Goal: Transaction & Acquisition: Purchase product/service

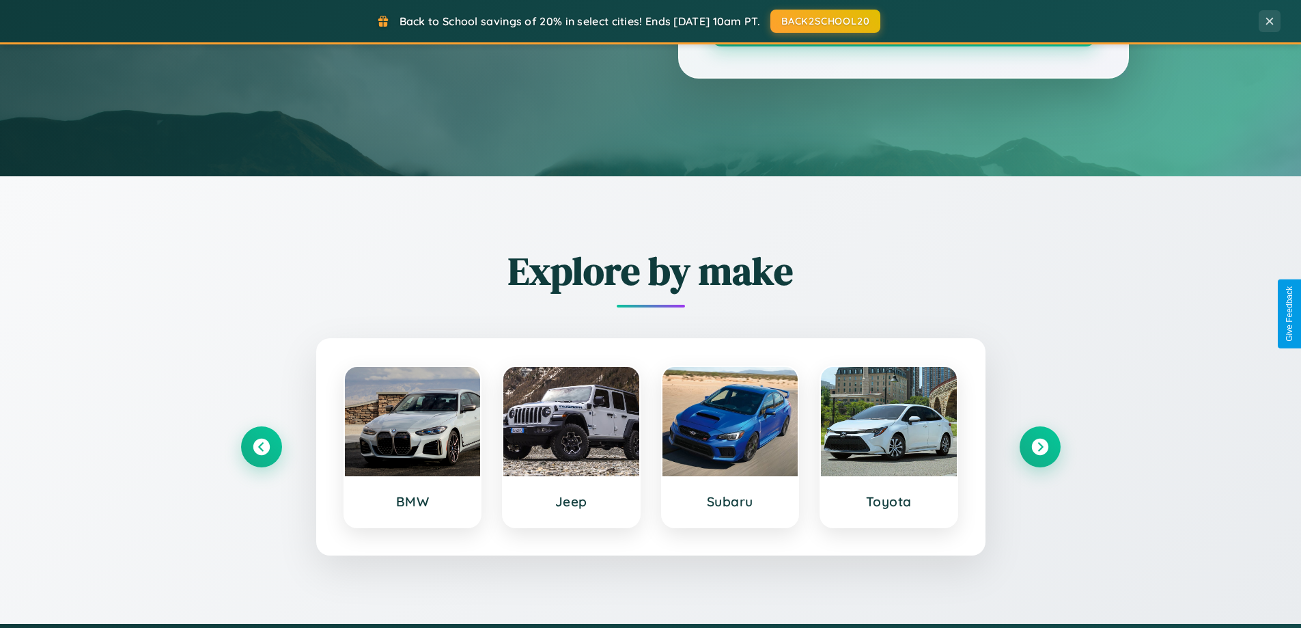
scroll to position [1203, 0]
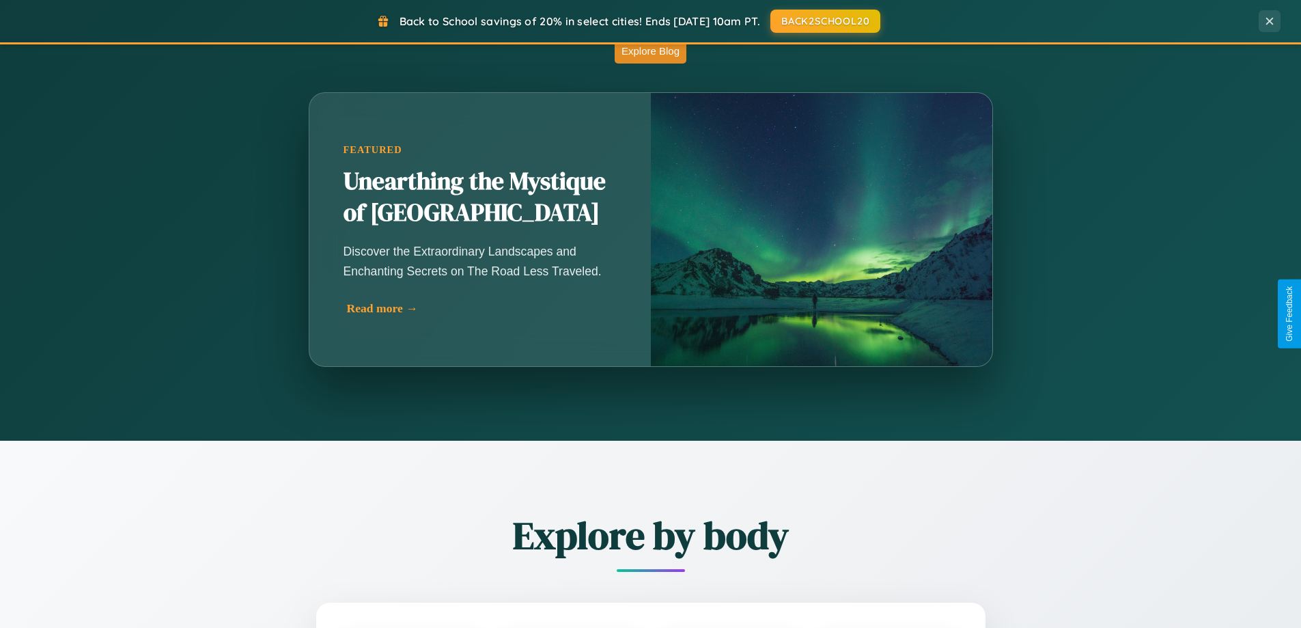
click at [481, 308] on div "Read more →" at bounding box center [483, 308] width 273 height 14
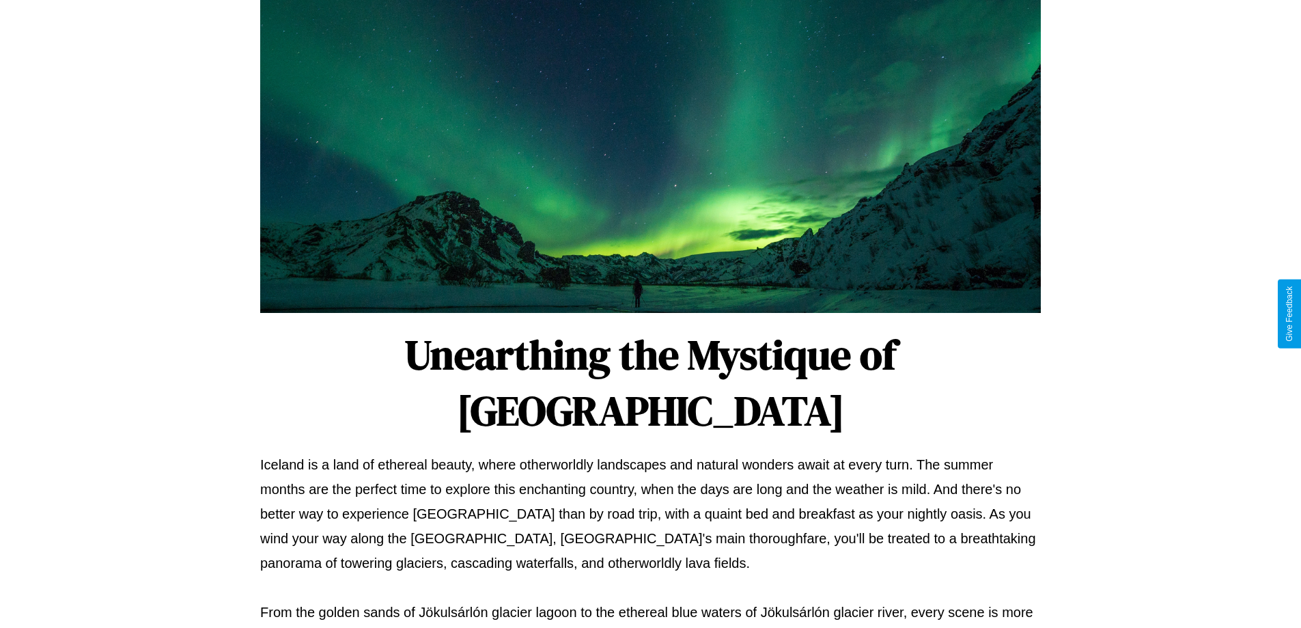
scroll to position [442, 0]
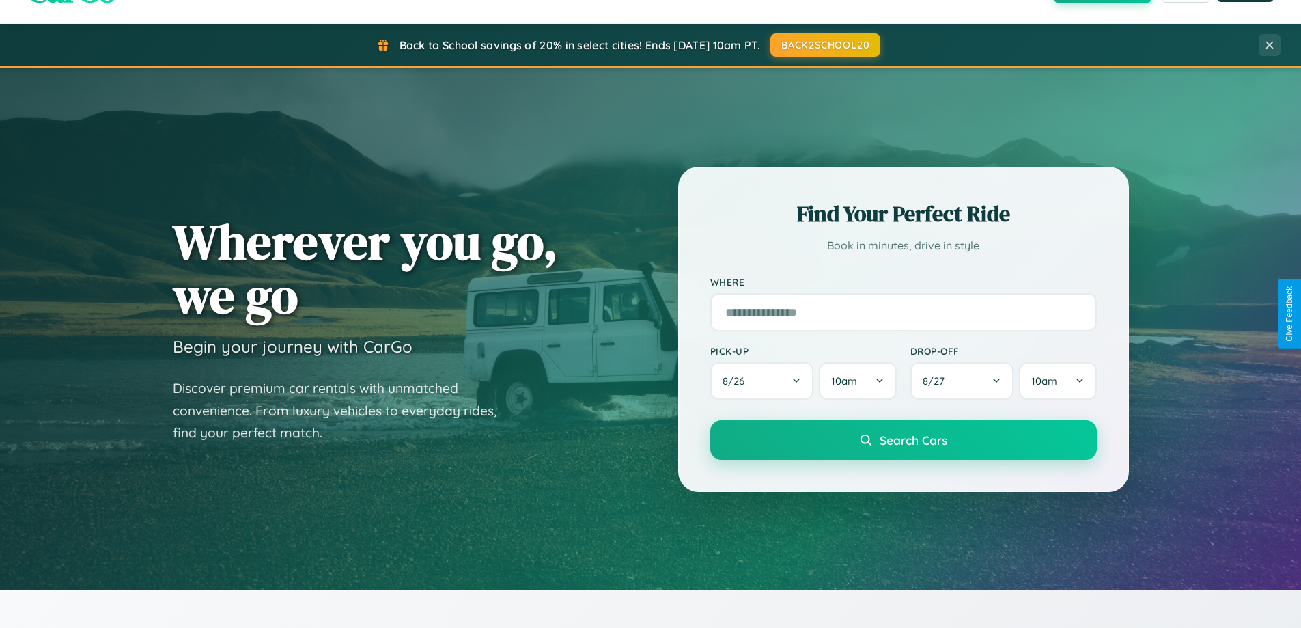
scroll to position [40, 0]
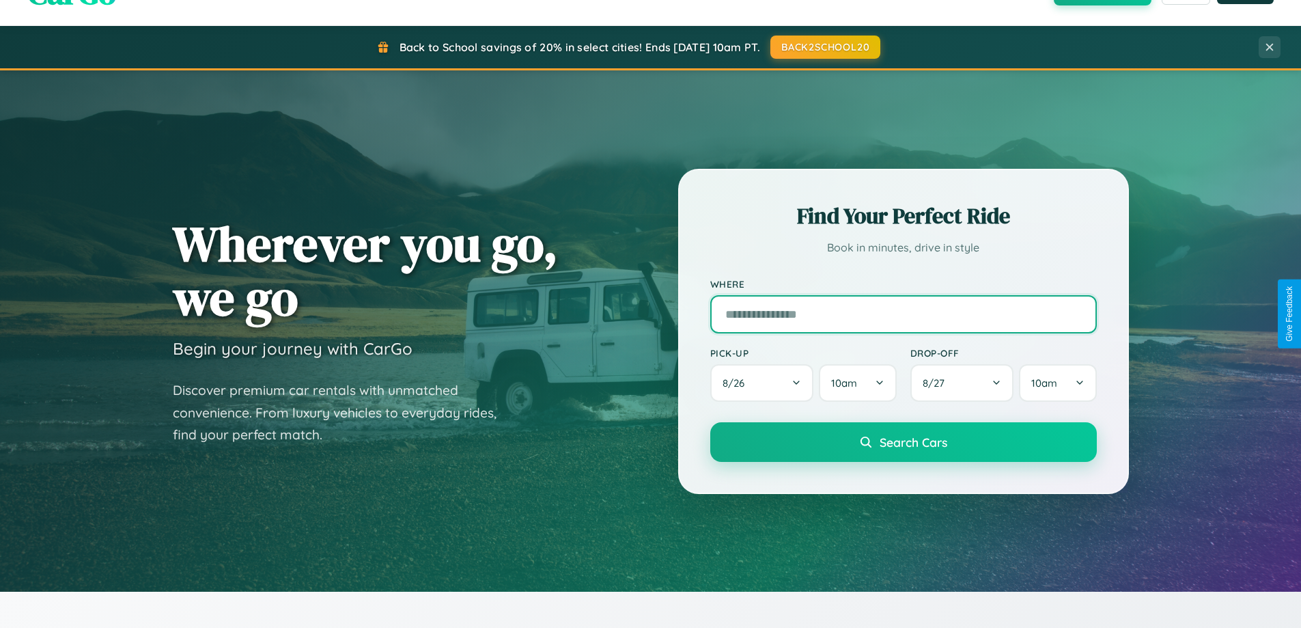
click at [903, 313] on input "text" at bounding box center [903, 314] width 387 height 38
type input "**********"
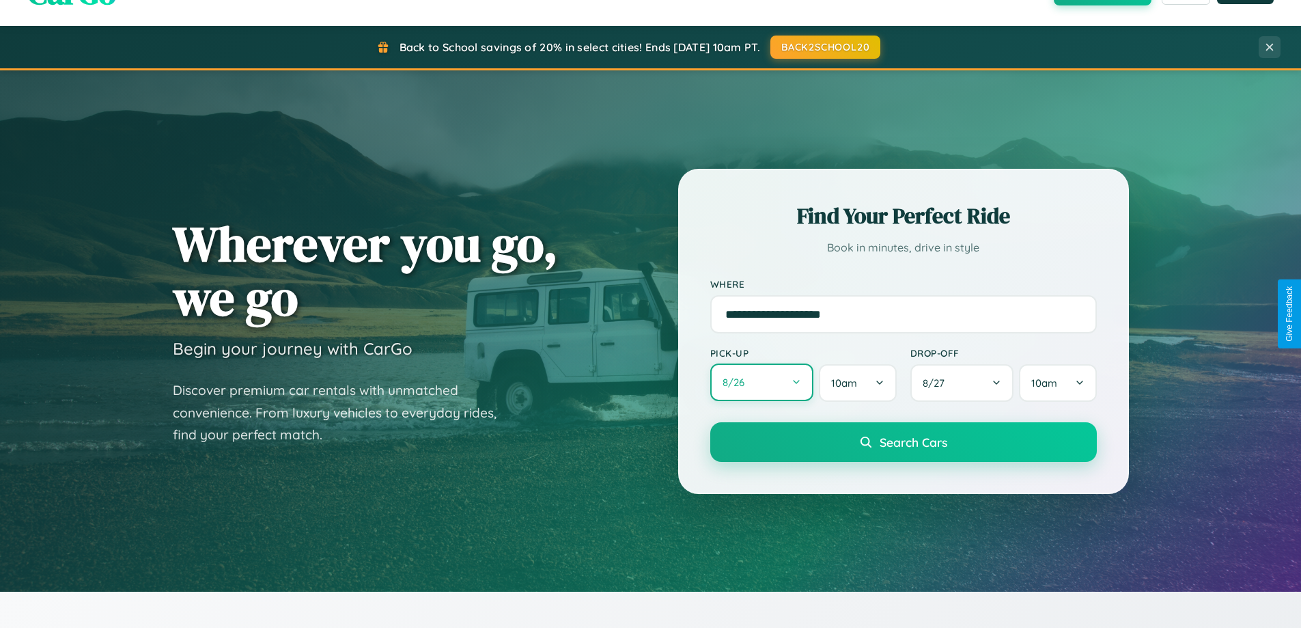
click at [762, 382] on button "8 / 26" at bounding box center [762, 382] width 104 height 38
select select "*"
select select "****"
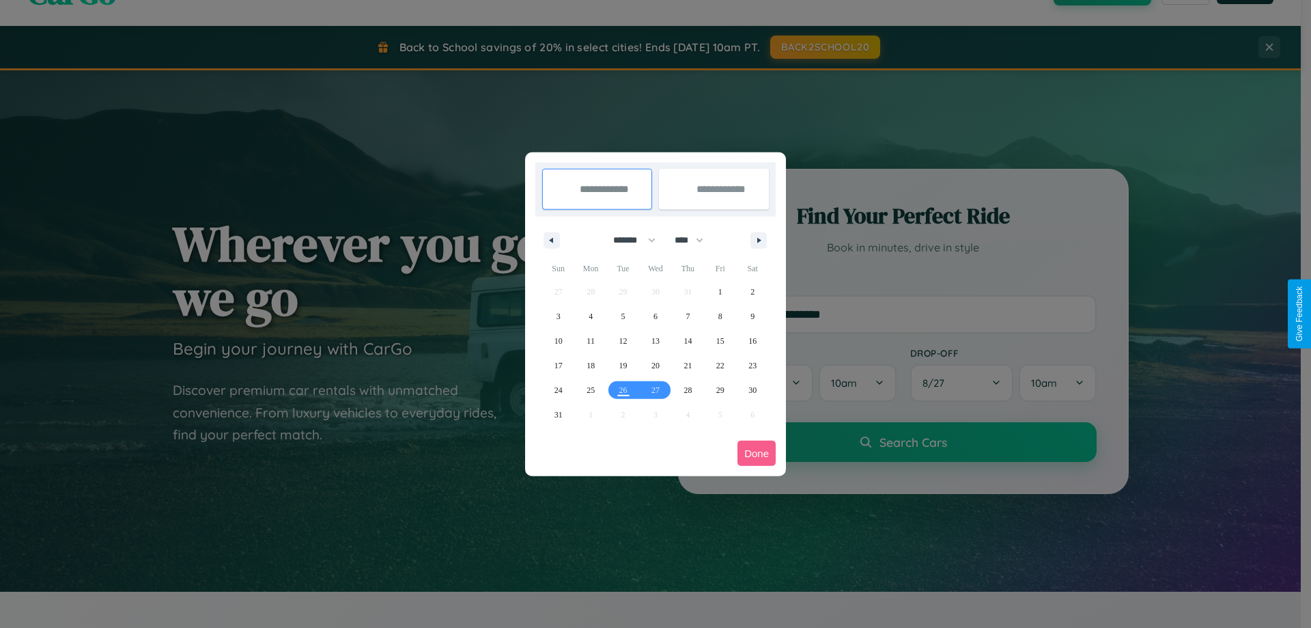
drag, startPoint x: 628, startPoint y: 240, endPoint x: 656, endPoint y: 274, distance: 43.7
click at [628, 240] on select "******* ******** ***** ***** *** **** **** ****** ********* ******* ******** **…" at bounding box center [632, 240] width 58 height 23
select select "*"
drag, startPoint x: 695, startPoint y: 240, endPoint x: 656, endPoint y: 274, distance: 52.3
click at [695, 240] on select "**** **** **** **** **** **** **** **** **** **** **** **** **** **** **** ****…" at bounding box center [688, 240] width 41 height 23
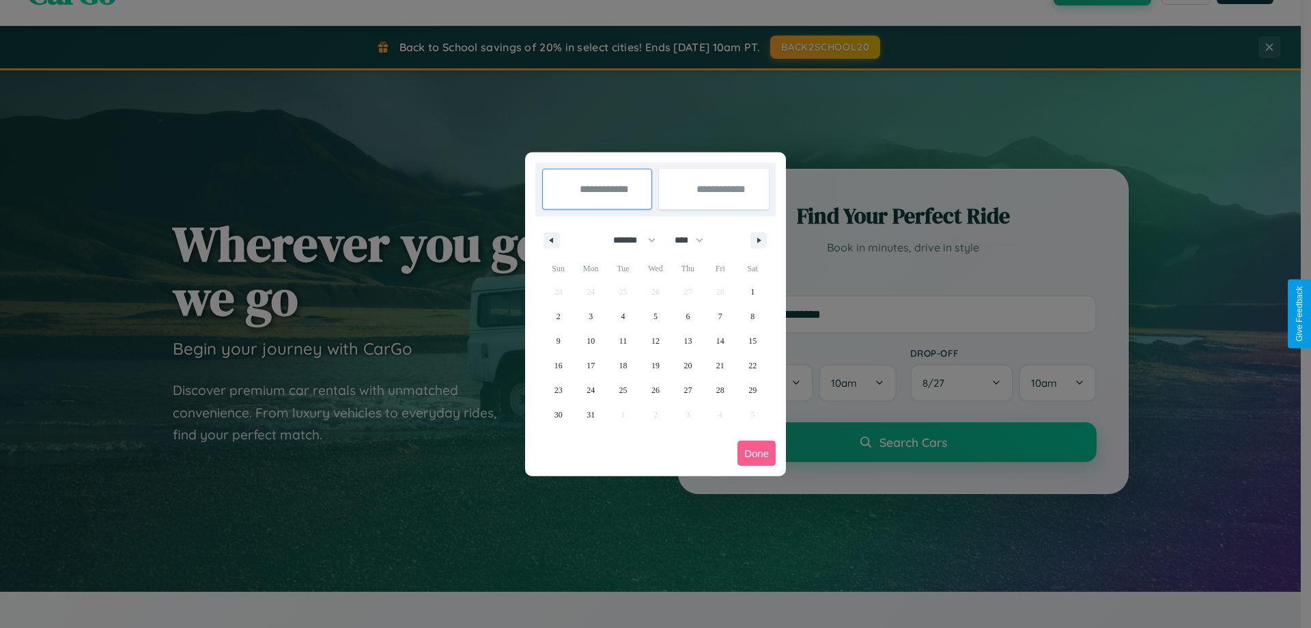
select select "****"
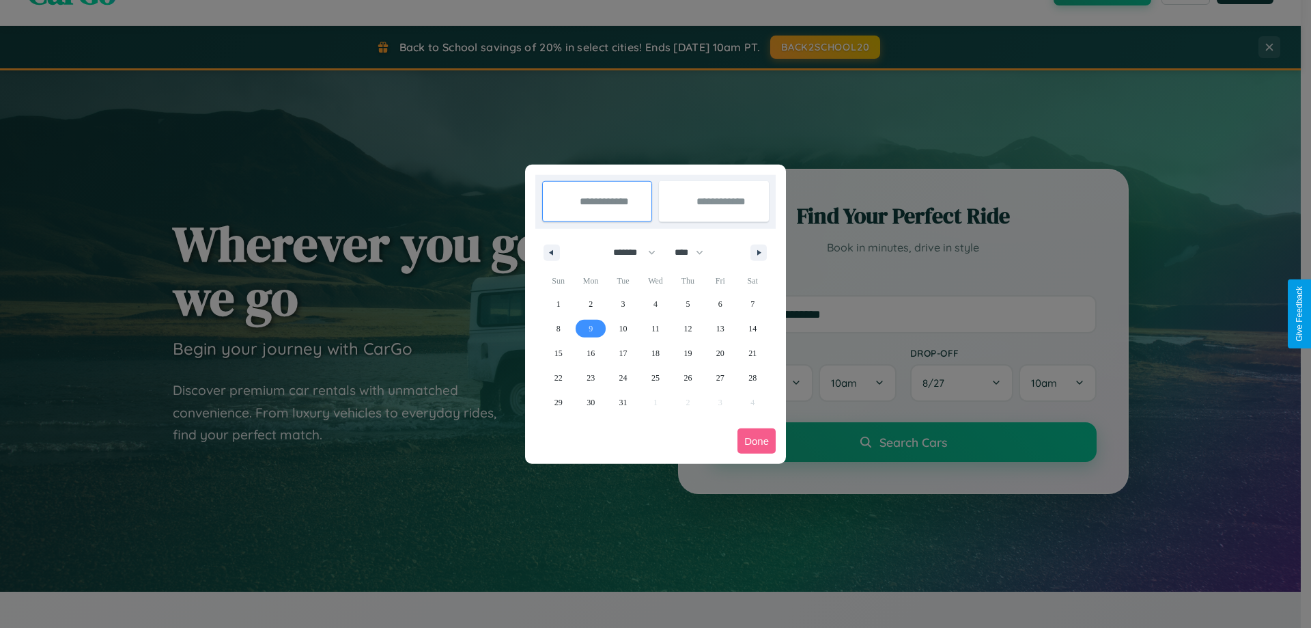
click at [591, 328] on span "9" at bounding box center [591, 328] width 4 height 25
type input "**********"
click at [753, 328] on span "14" at bounding box center [753, 328] width 8 height 25
type input "**********"
click at [757, 441] on button "Done" at bounding box center [757, 440] width 38 height 25
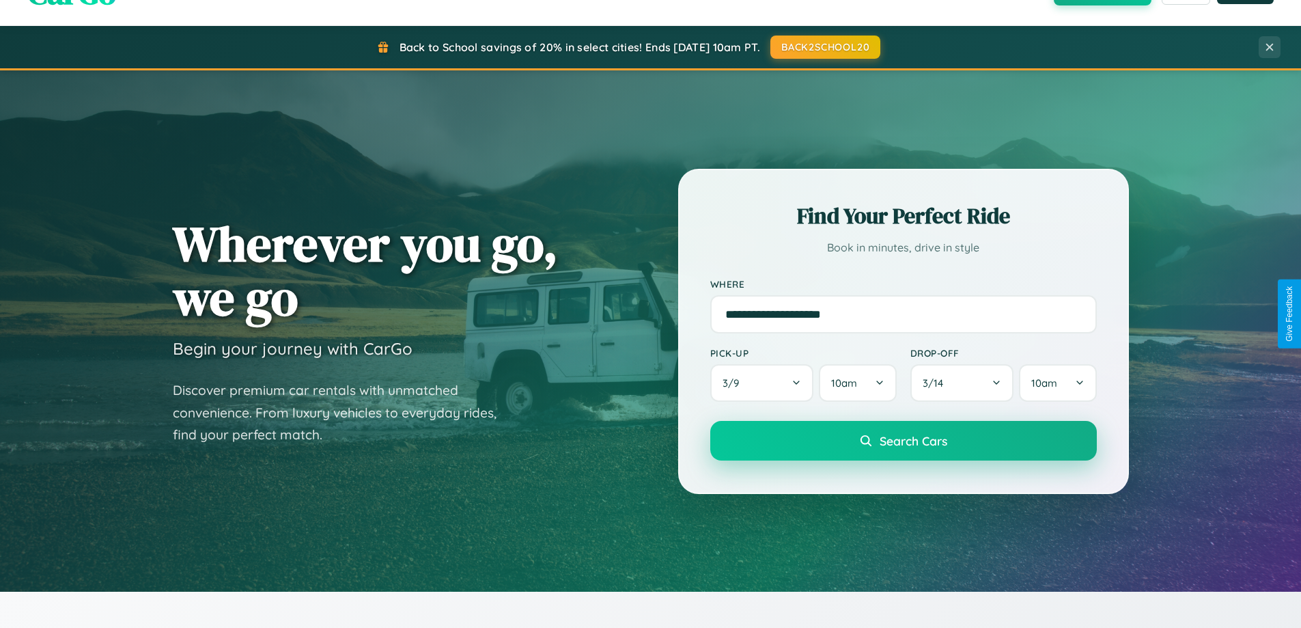
click at [903, 441] on span "Search Cars" at bounding box center [914, 440] width 68 height 15
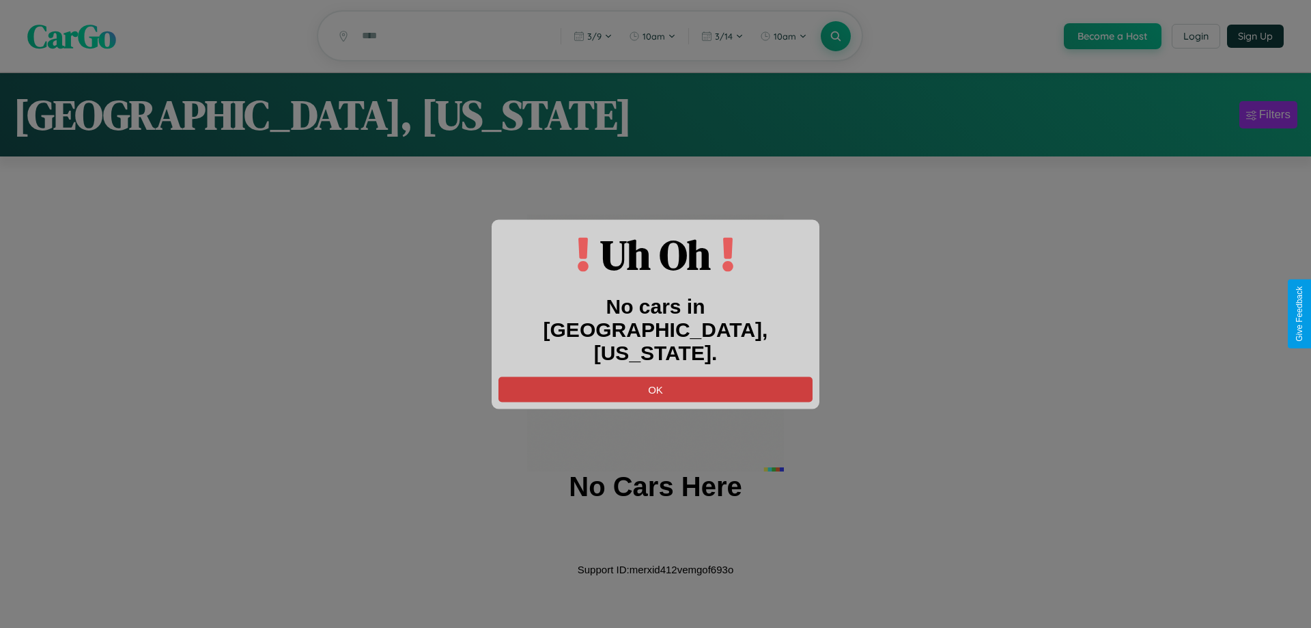
click at [656, 377] on button "OK" at bounding box center [656, 388] width 314 height 25
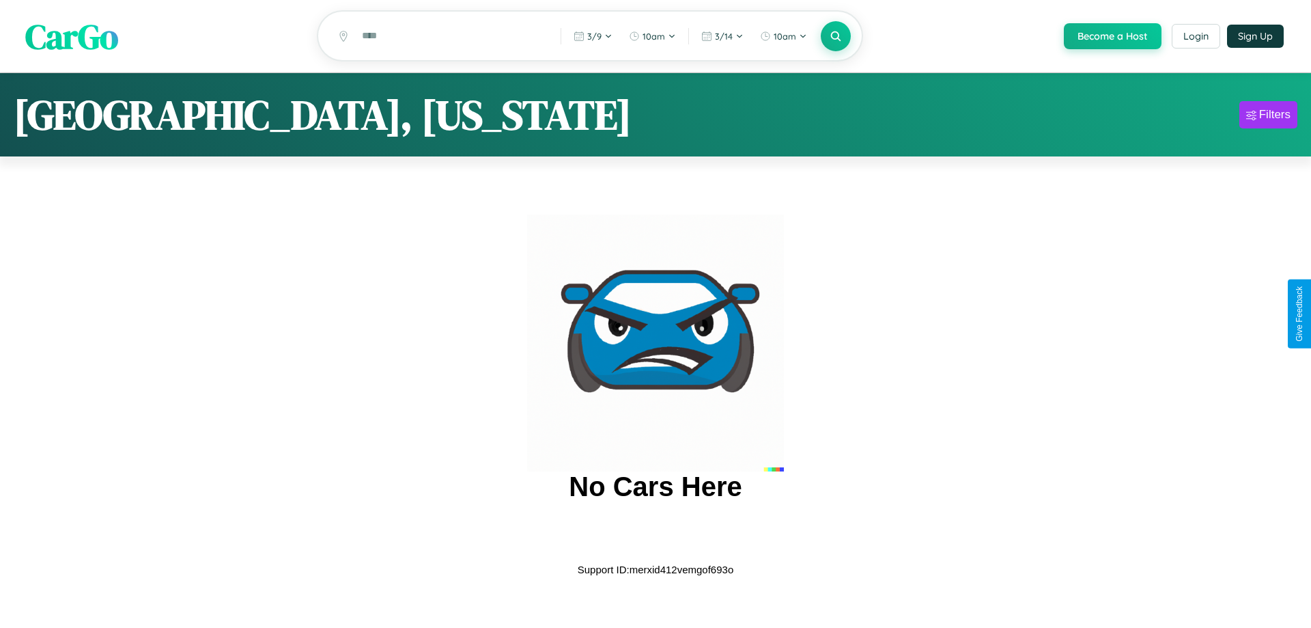
click at [72, 37] on span "CarGo" at bounding box center [71, 35] width 93 height 47
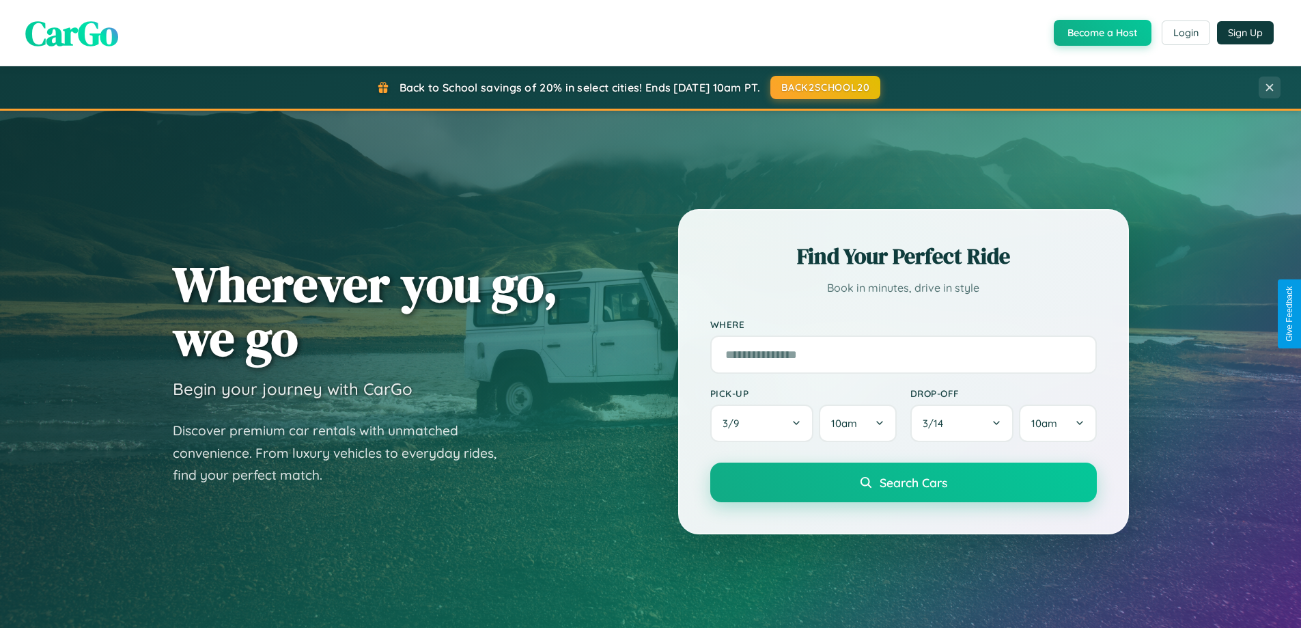
scroll to position [2628, 0]
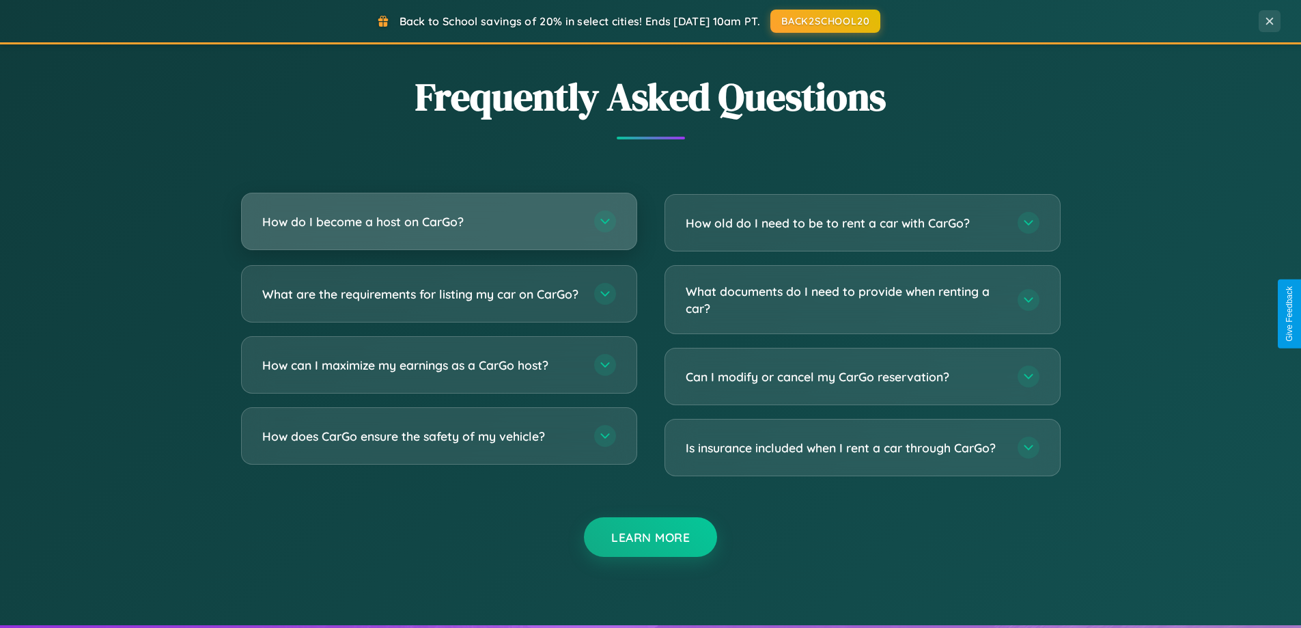
click at [438, 223] on h3 "How do I become a host on CarGo?" at bounding box center [421, 221] width 318 height 17
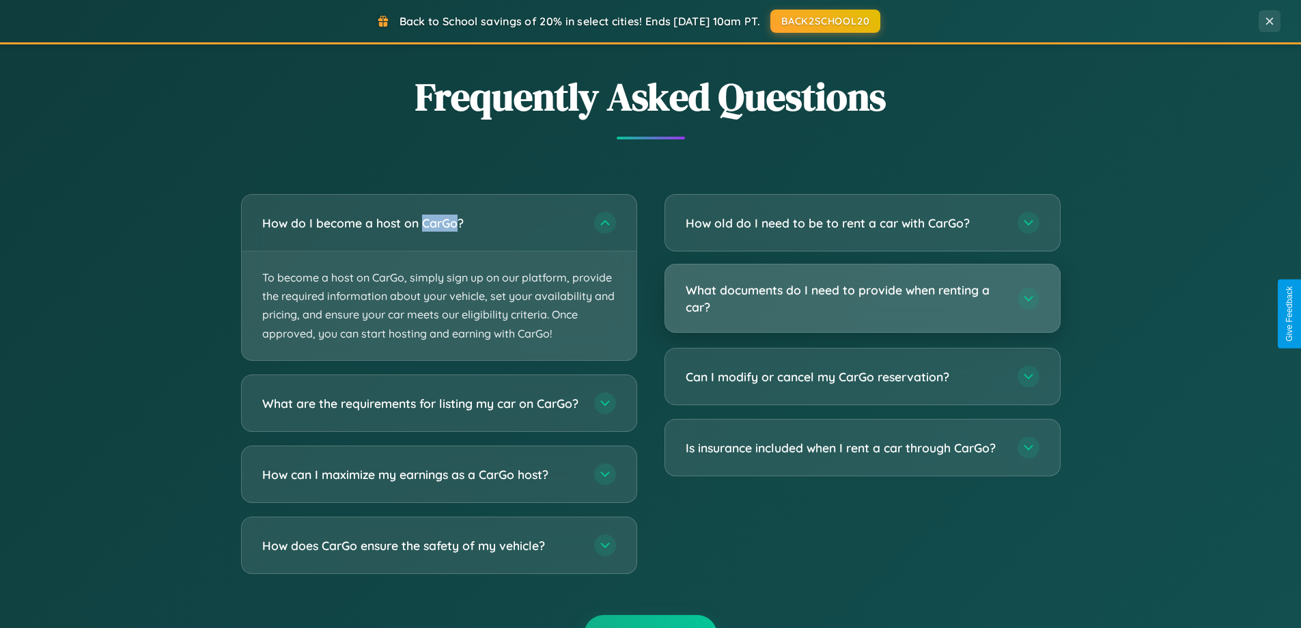
click at [862, 299] on h3 "What documents do I need to provide when renting a car?" at bounding box center [845, 297] width 318 height 33
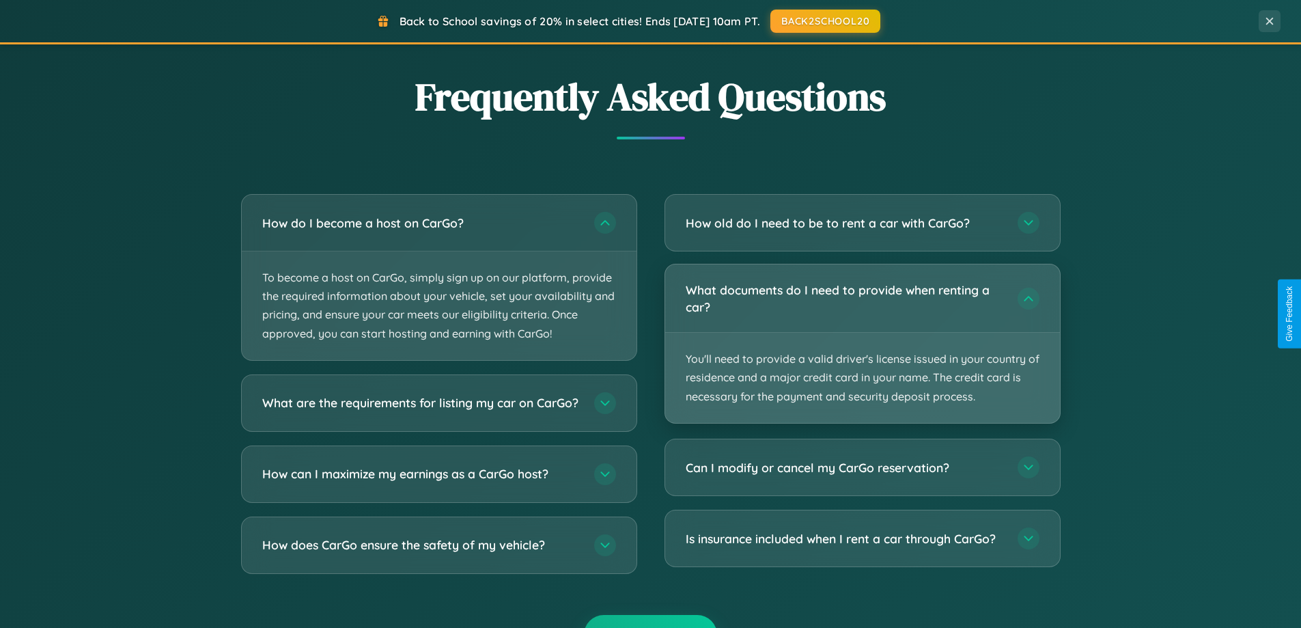
click at [862, 343] on p "You'll need to provide a valid driver's license issued in your country of resid…" at bounding box center [862, 378] width 395 height 90
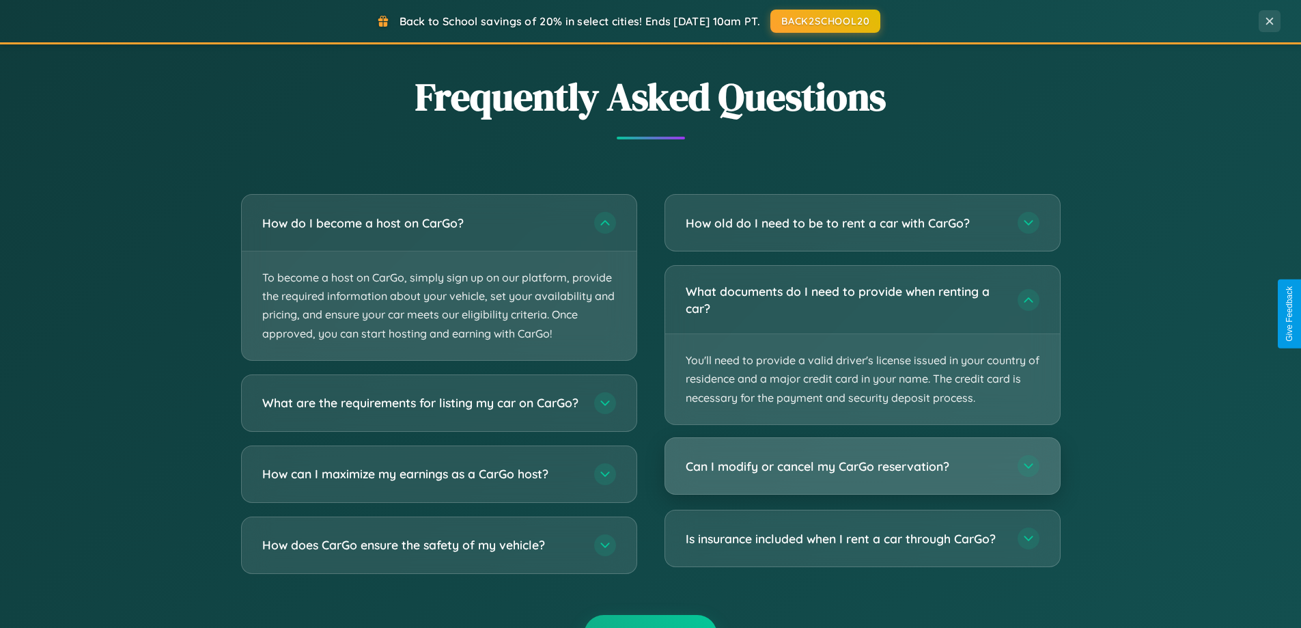
click at [862, 466] on h3 "Can I modify or cancel my CarGo reservation?" at bounding box center [845, 466] width 318 height 17
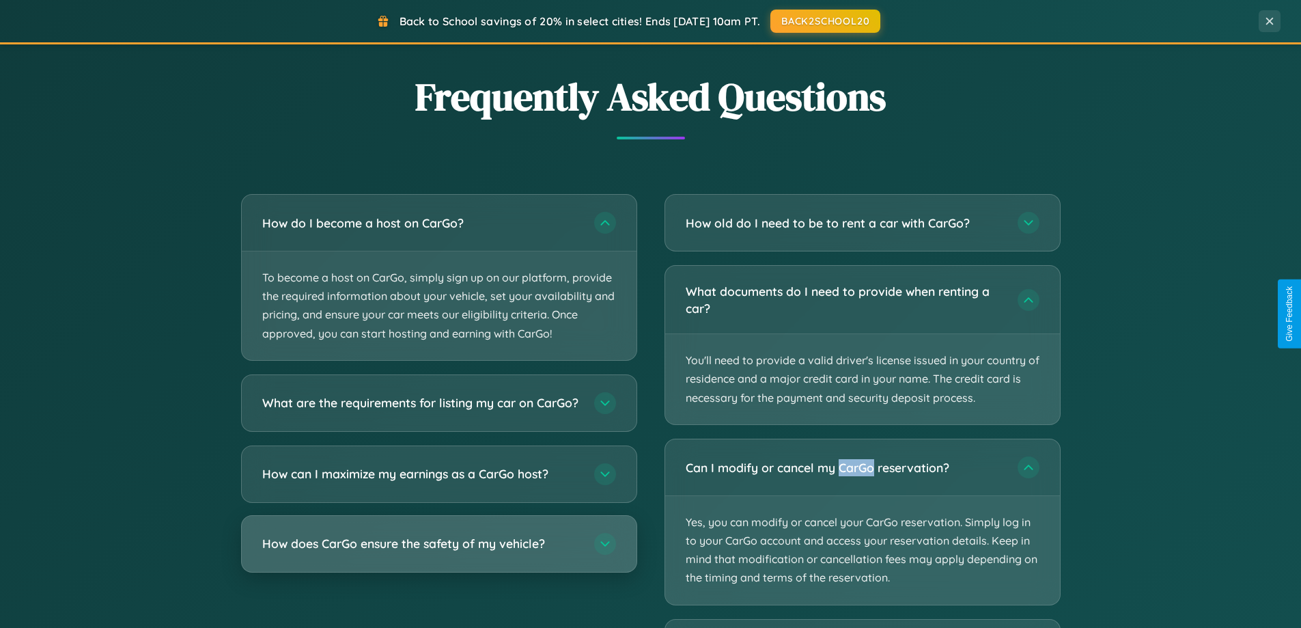
click at [438, 552] on h3 "How does CarGo ensure the safety of my vehicle?" at bounding box center [421, 543] width 318 height 17
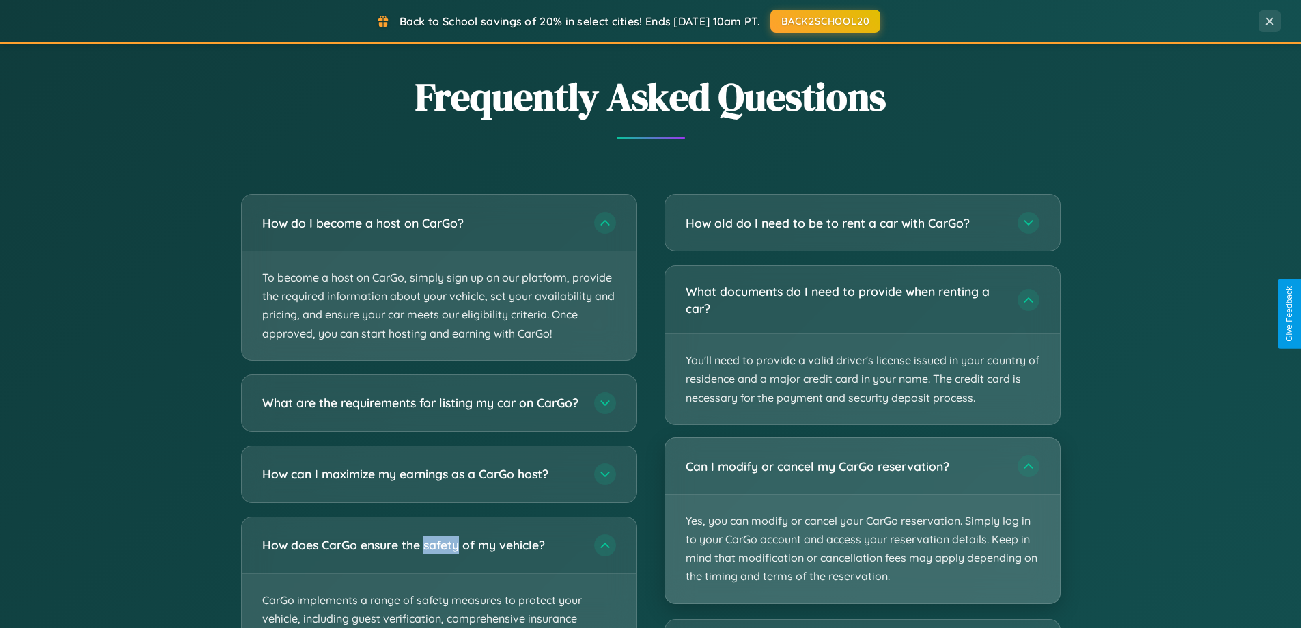
click at [862, 521] on p "Yes, you can modify or cancel your CarGo reservation. Simply log in to your Car…" at bounding box center [862, 548] width 395 height 109
click at [862, 520] on p "Yes, you can modify or cancel your CarGo reservation. Simply log in to your Car…" at bounding box center [862, 548] width 395 height 109
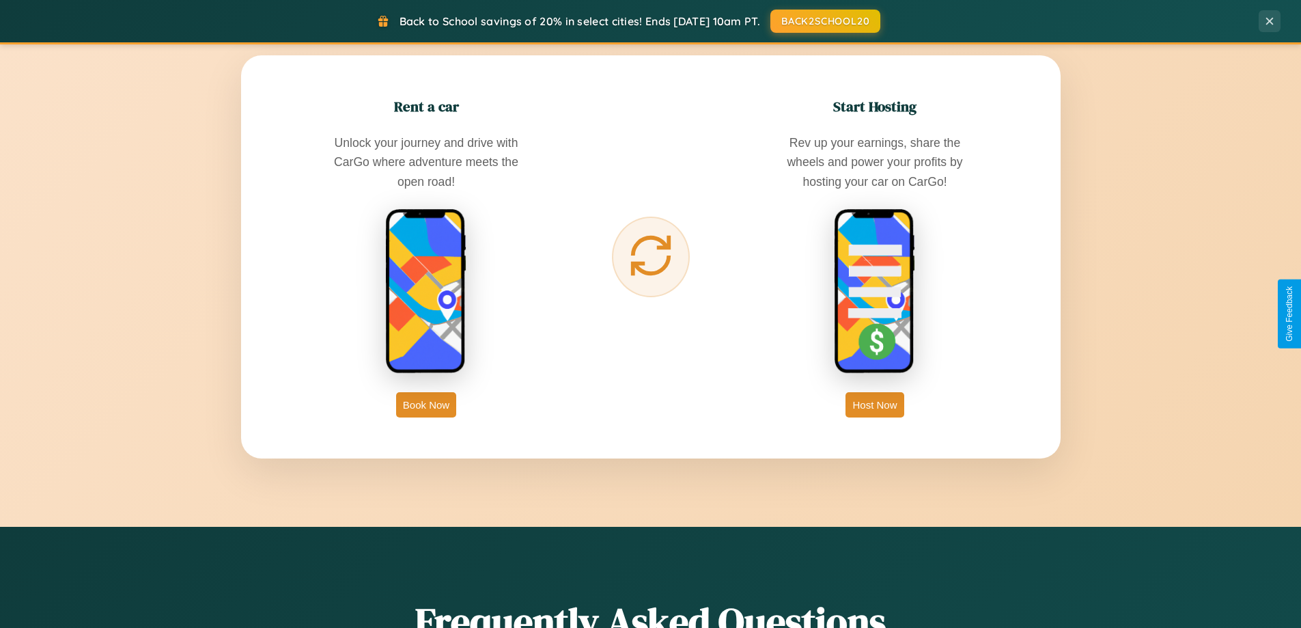
scroll to position [0, 0]
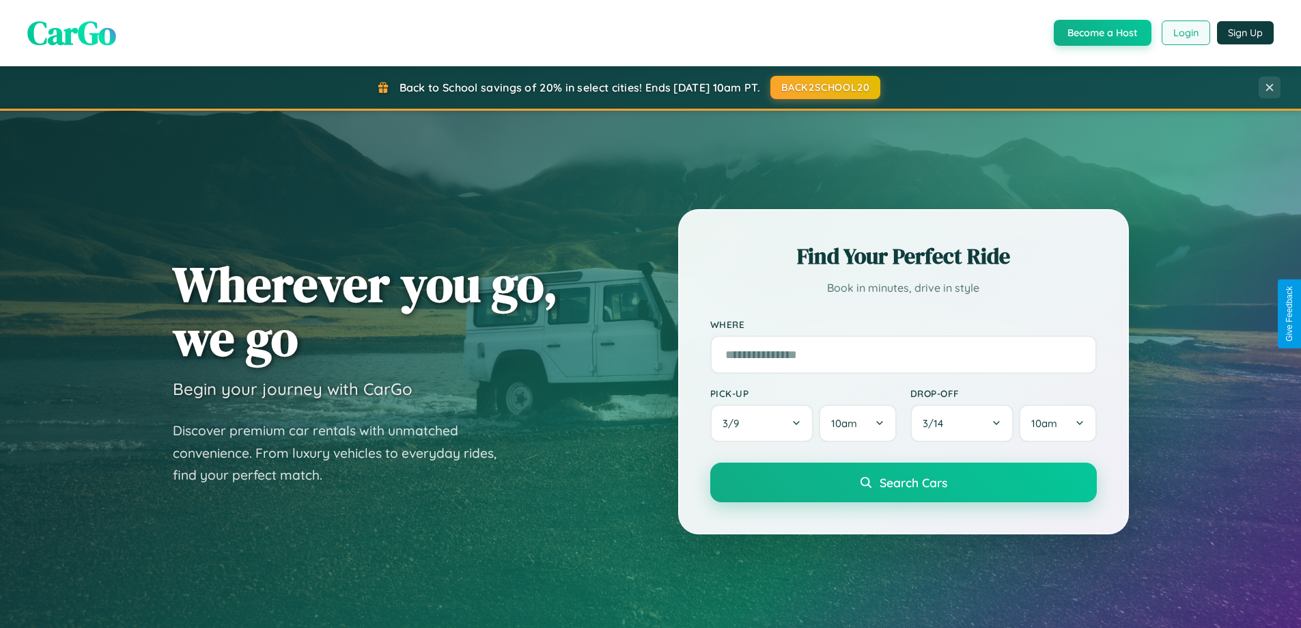
click at [1185, 33] on button "Login" at bounding box center [1186, 32] width 48 height 25
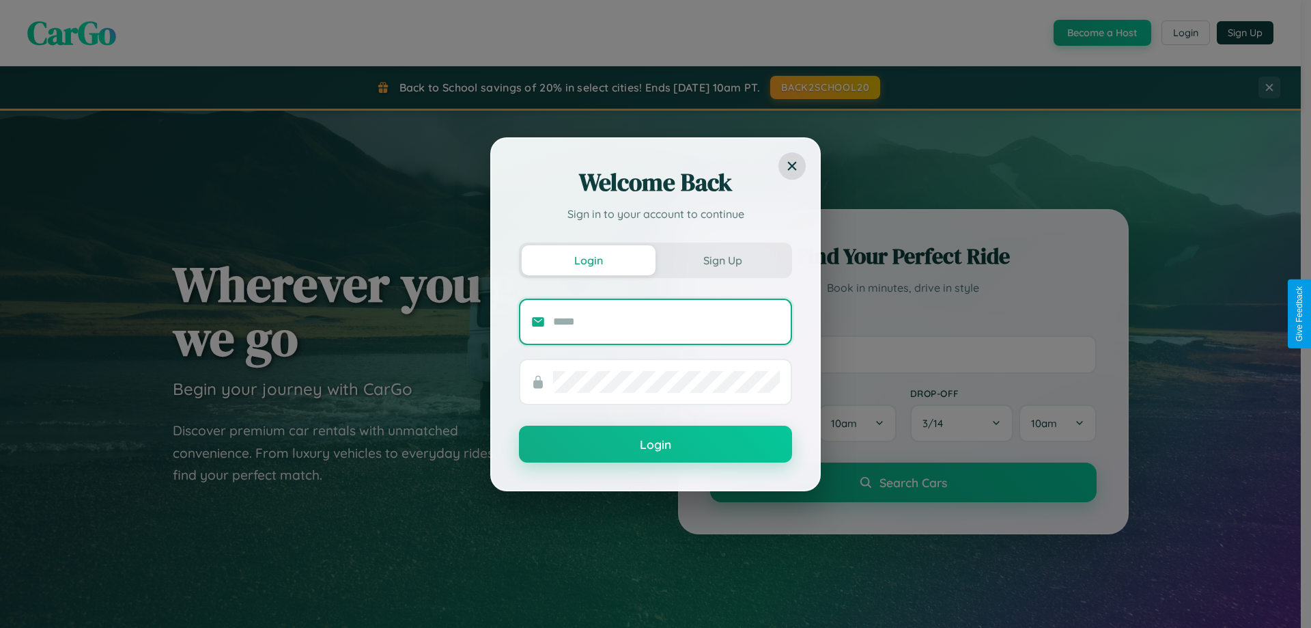
click at [667, 321] on input "text" at bounding box center [666, 322] width 227 height 22
type input "**********"
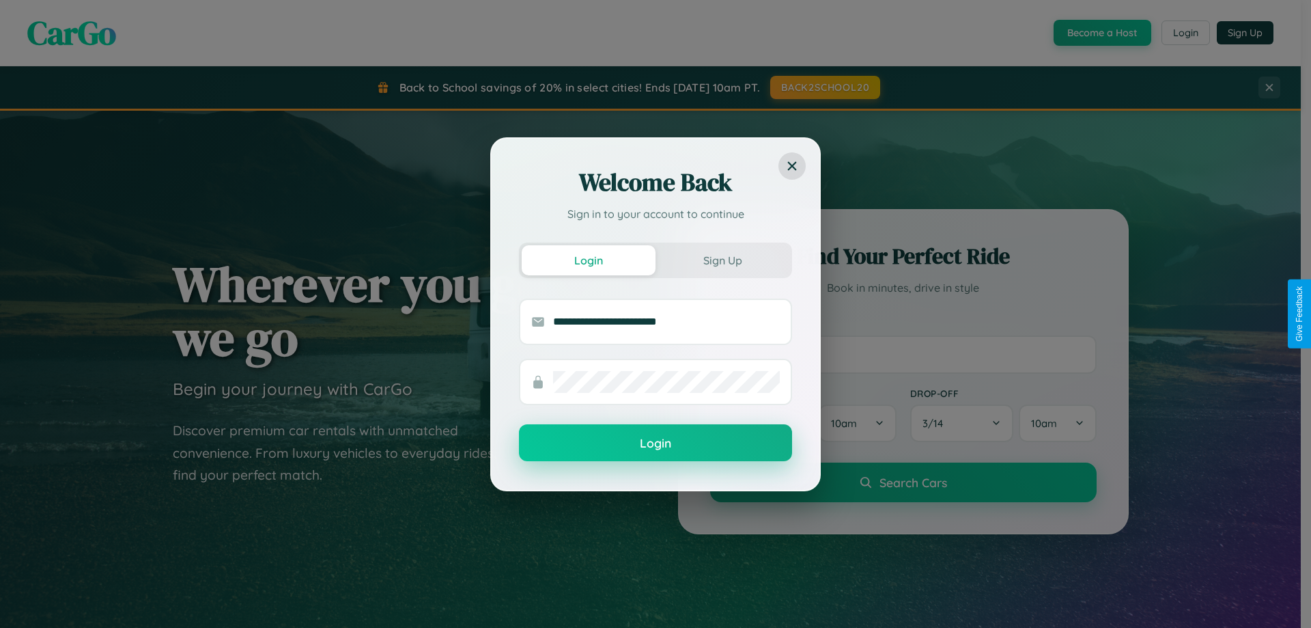
click at [656, 443] on button "Login" at bounding box center [655, 442] width 273 height 37
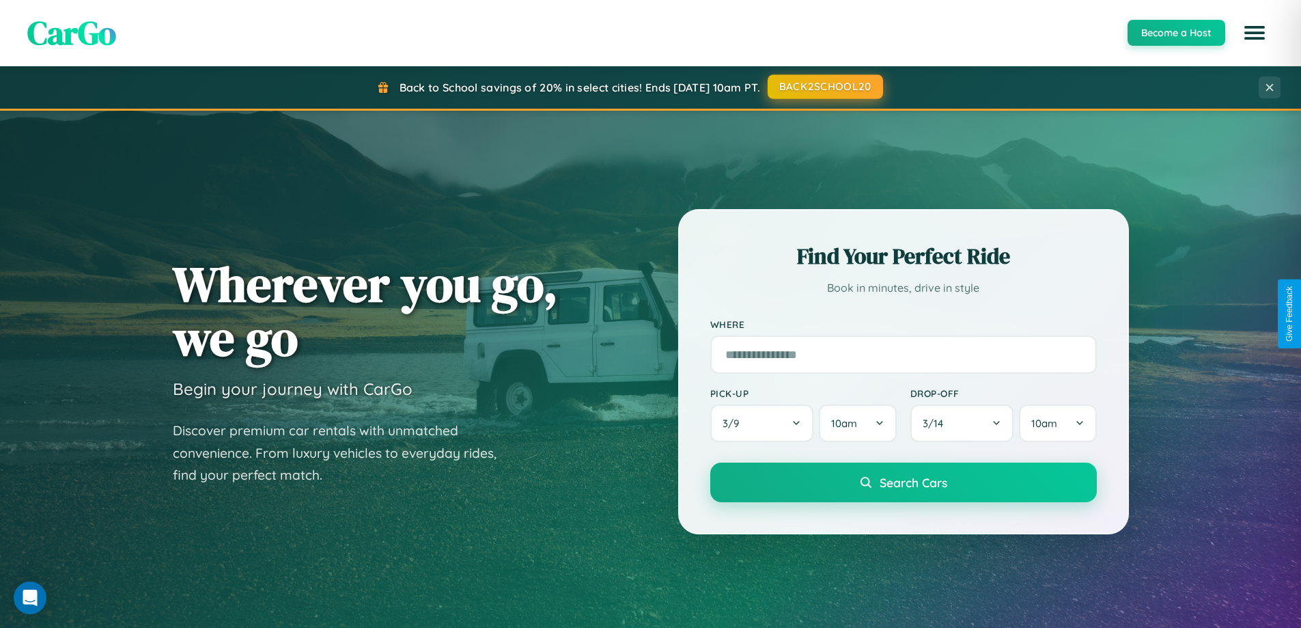
click at [824, 87] on button "BACK2SCHOOL20" at bounding box center [825, 86] width 115 height 25
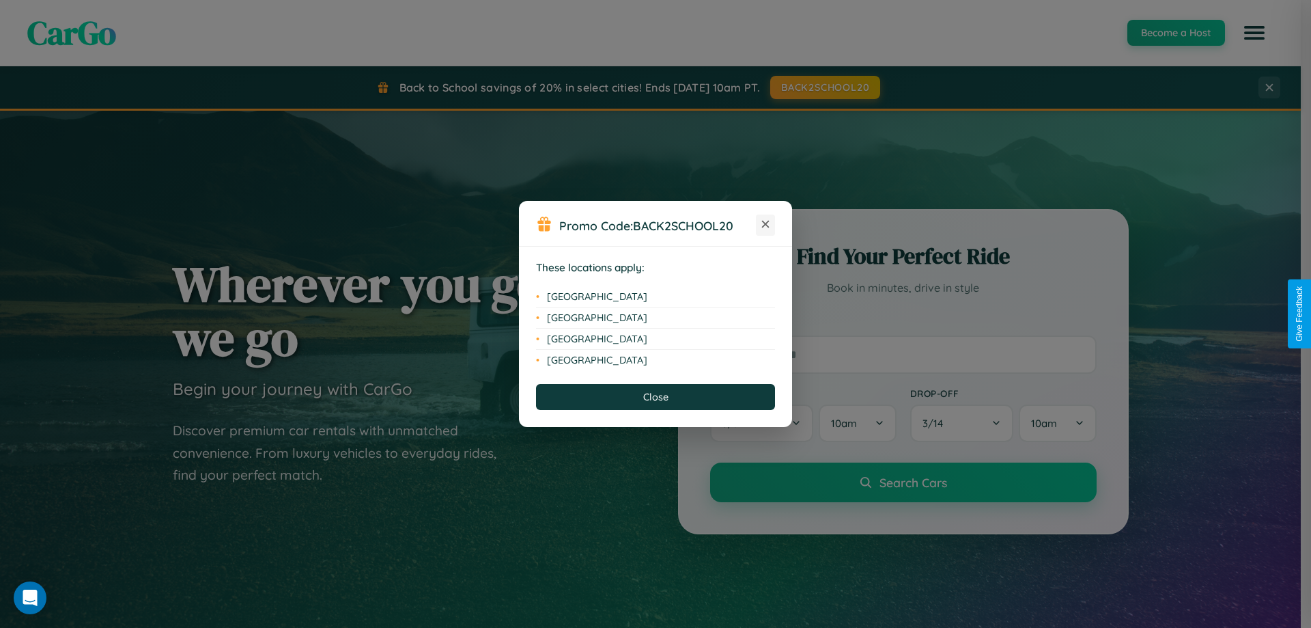
click at [766, 225] on icon at bounding box center [766, 225] width 8 height 8
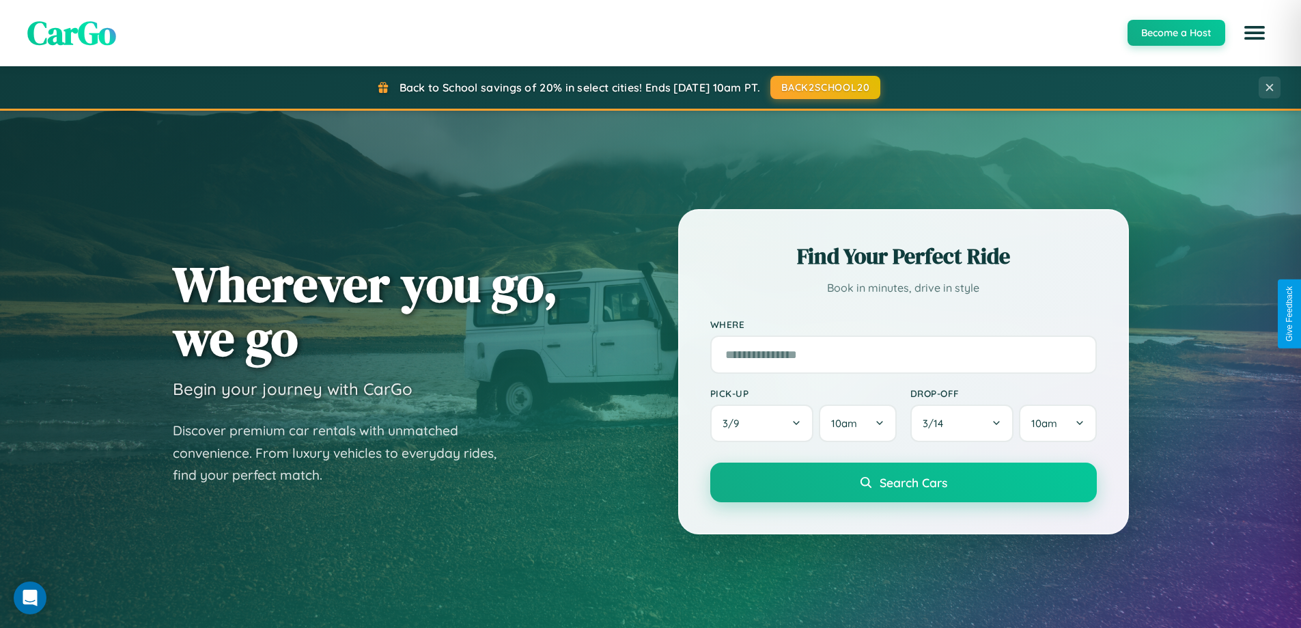
scroll to position [589, 0]
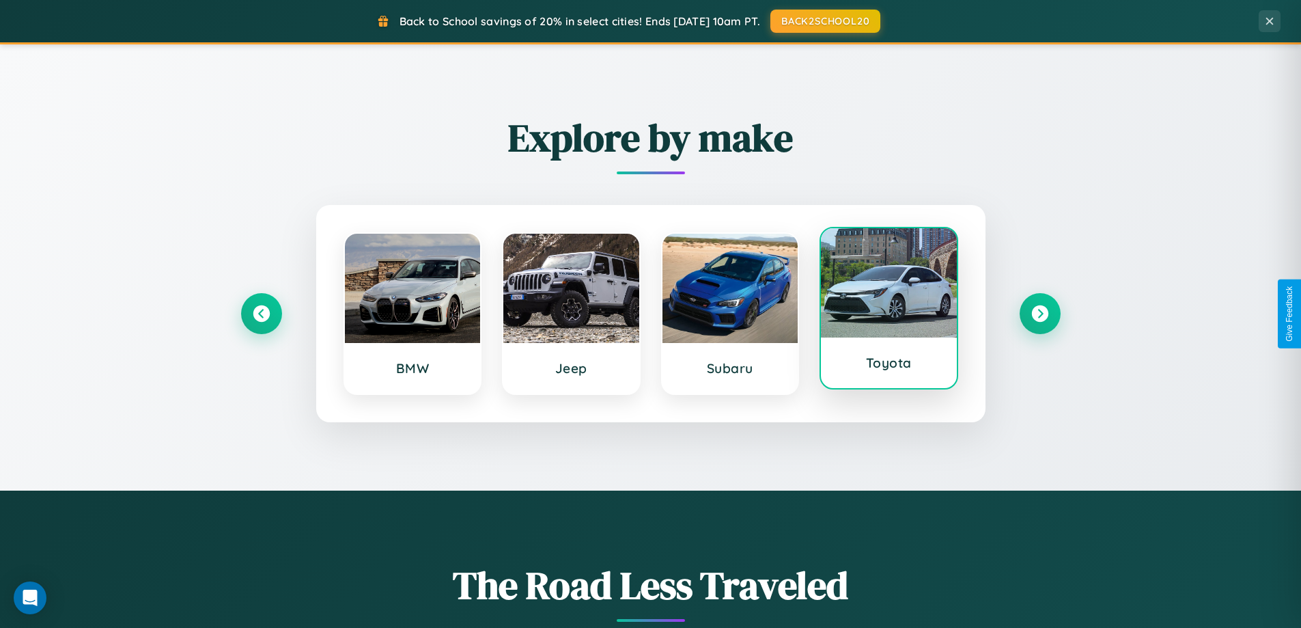
click at [889, 311] on div at bounding box center [889, 282] width 136 height 109
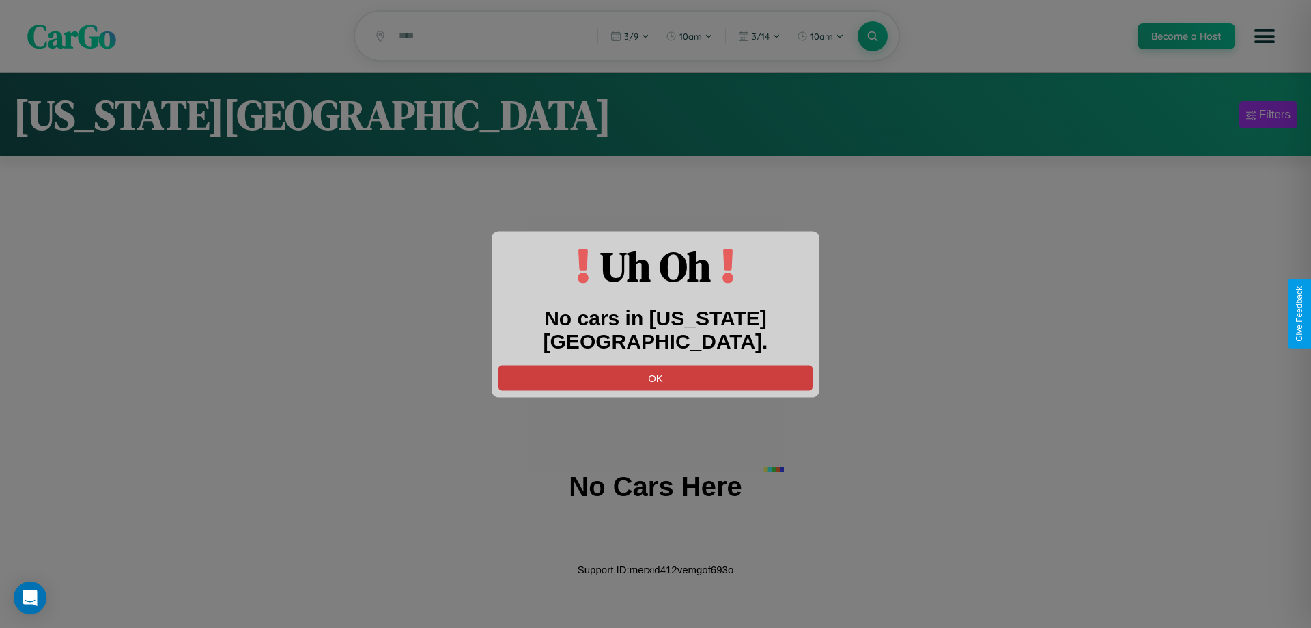
click at [656, 365] on button "OK" at bounding box center [656, 377] width 314 height 25
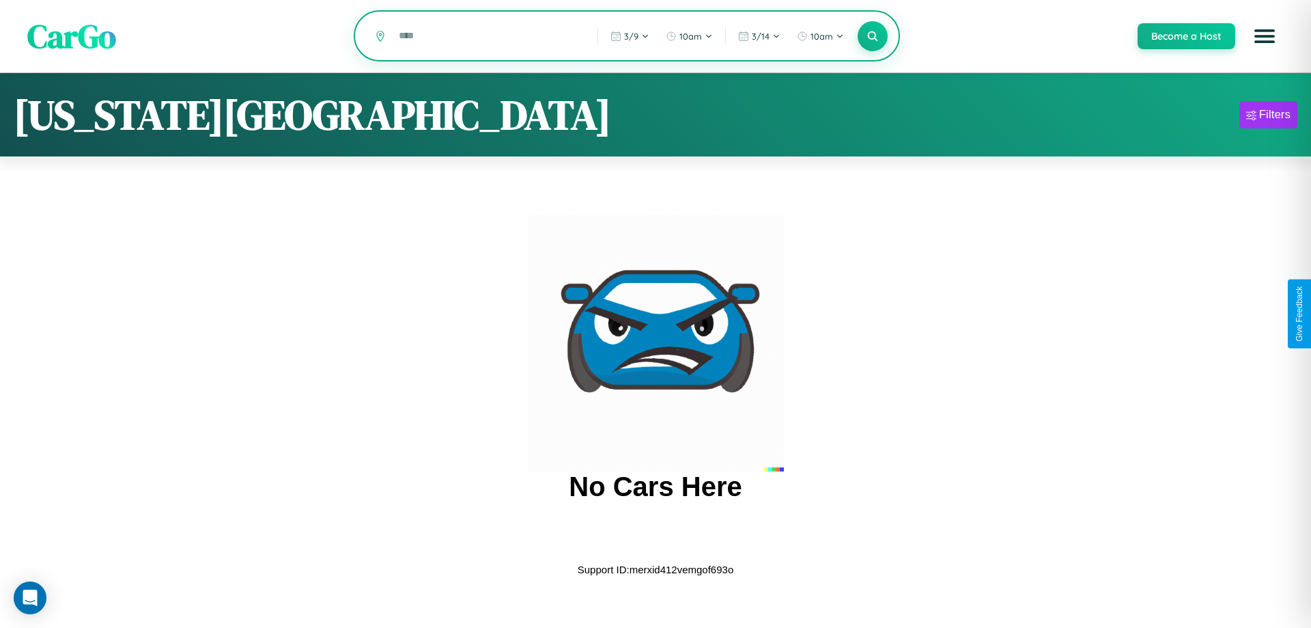
click at [488, 37] on input "text" at bounding box center [488, 36] width 192 height 24
type input "*"
click at [872, 37] on icon at bounding box center [872, 35] width 13 height 13
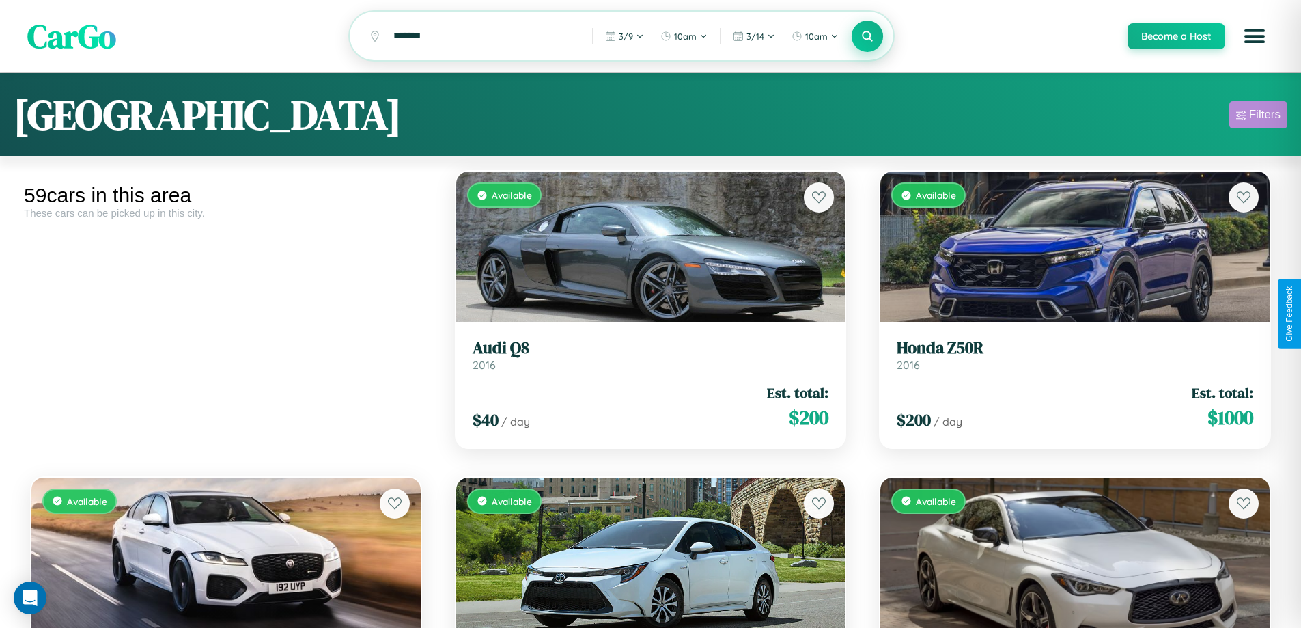
click at [1258, 117] on div "Filters" at bounding box center [1264, 115] width 31 height 14
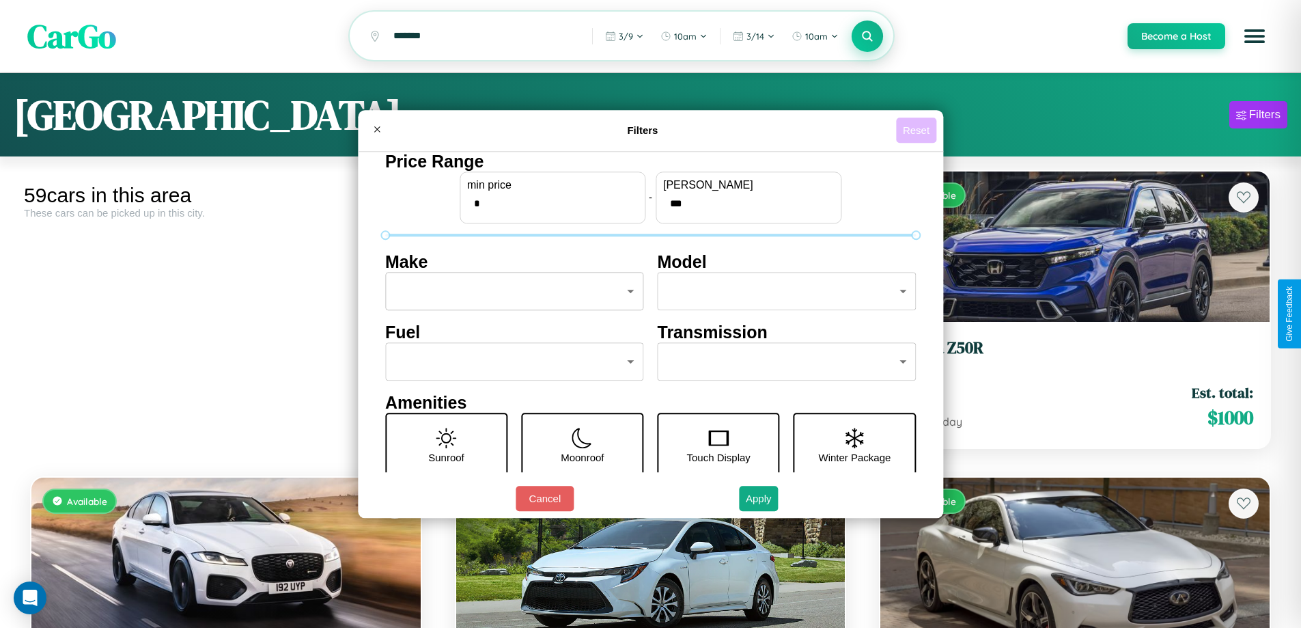
click at [918, 130] on button "Reset" at bounding box center [916, 129] width 40 height 25
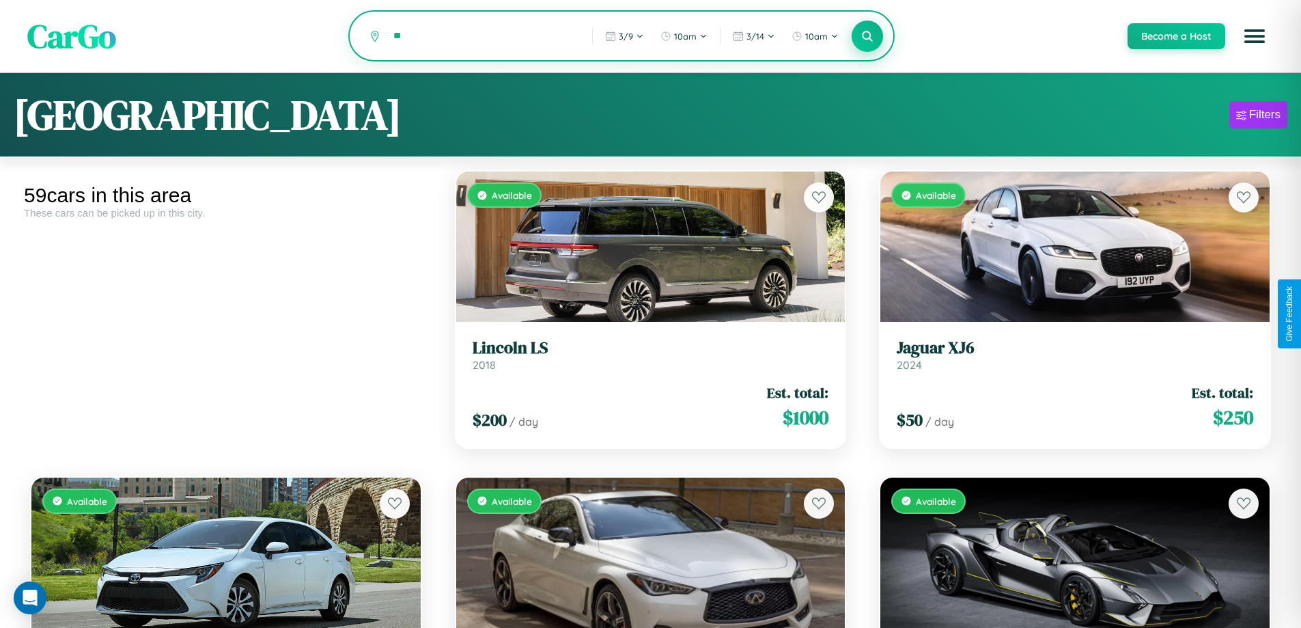
type input "*"
type input "*****"
click at [867, 37] on icon at bounding box center [867, 35] width 13 height 13
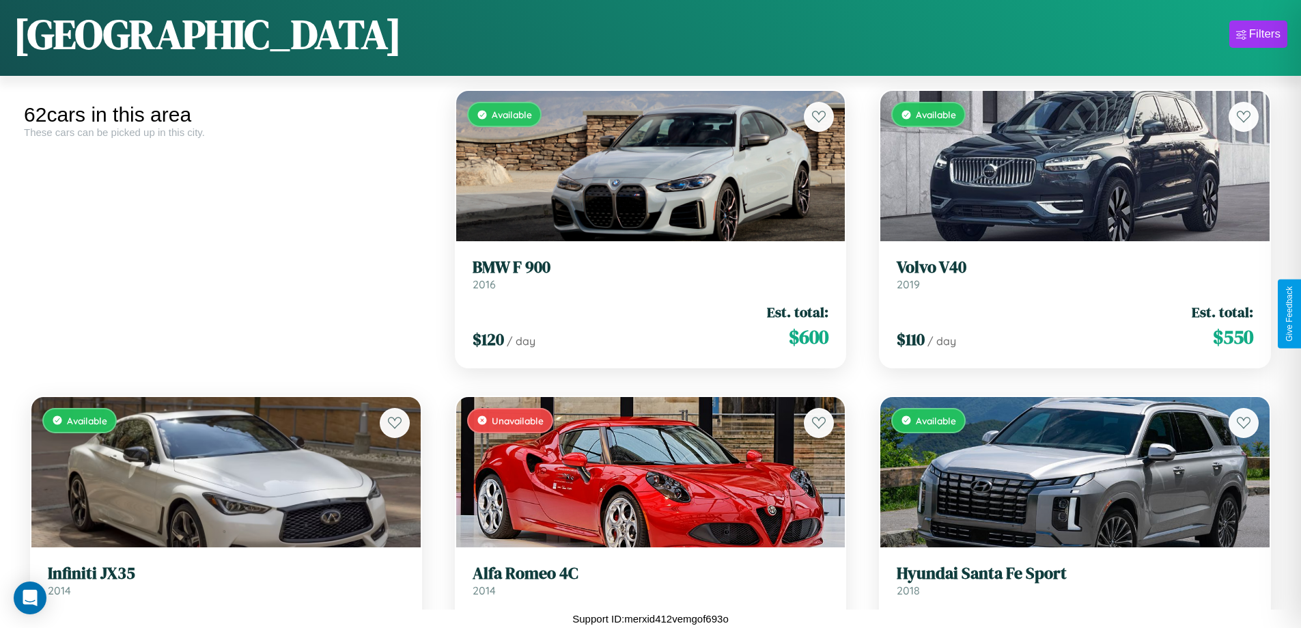
scroll to position [3862, 0]
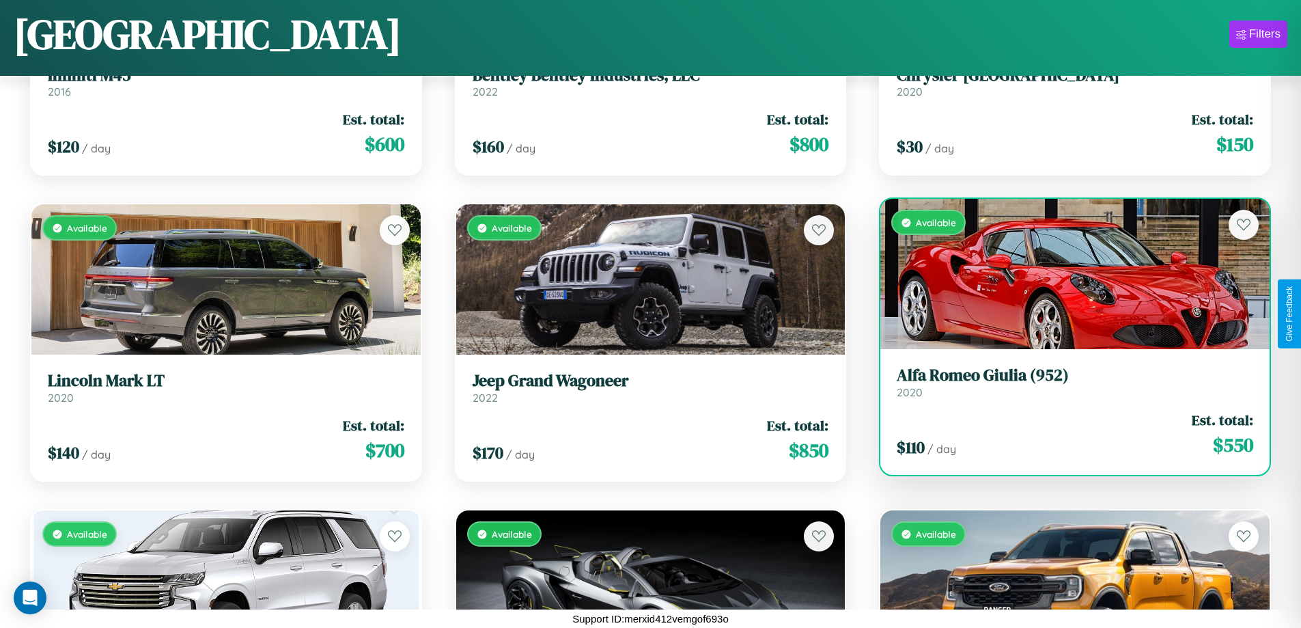
click at [1066, 385] on link "Alfa Romeo Giulia (952) 2020" at bounding box center [1075, 381] width 357 height 33
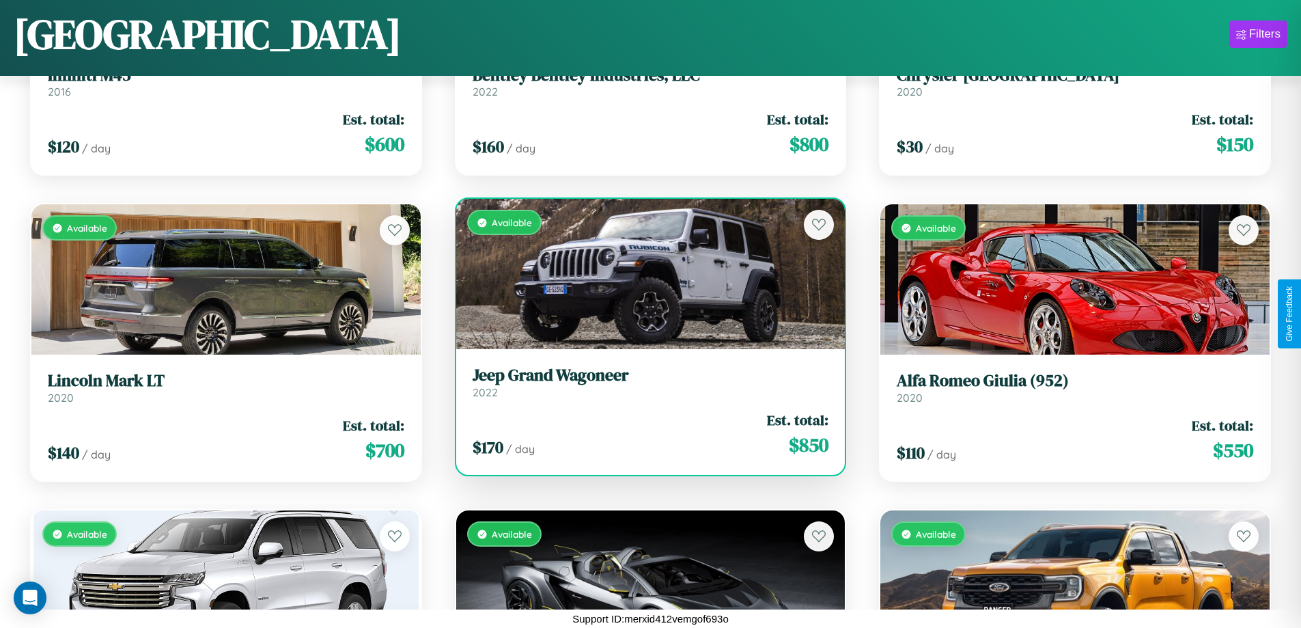
scroll to position [5917, 0]
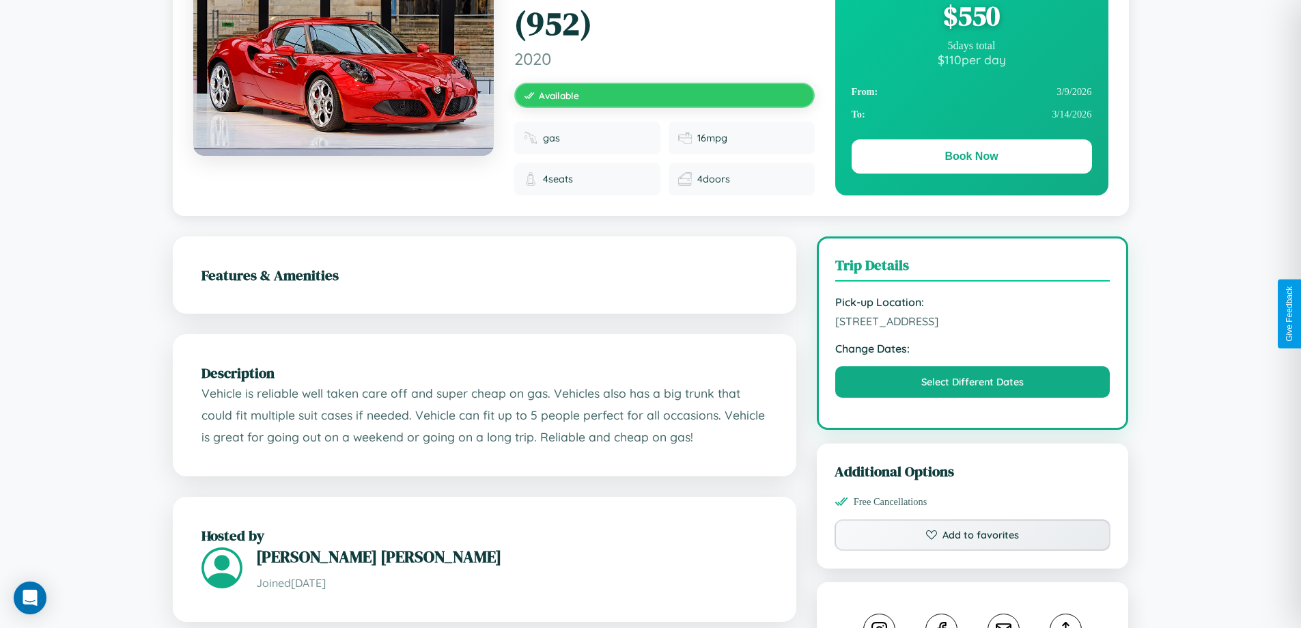
scroll to position [771, 0]
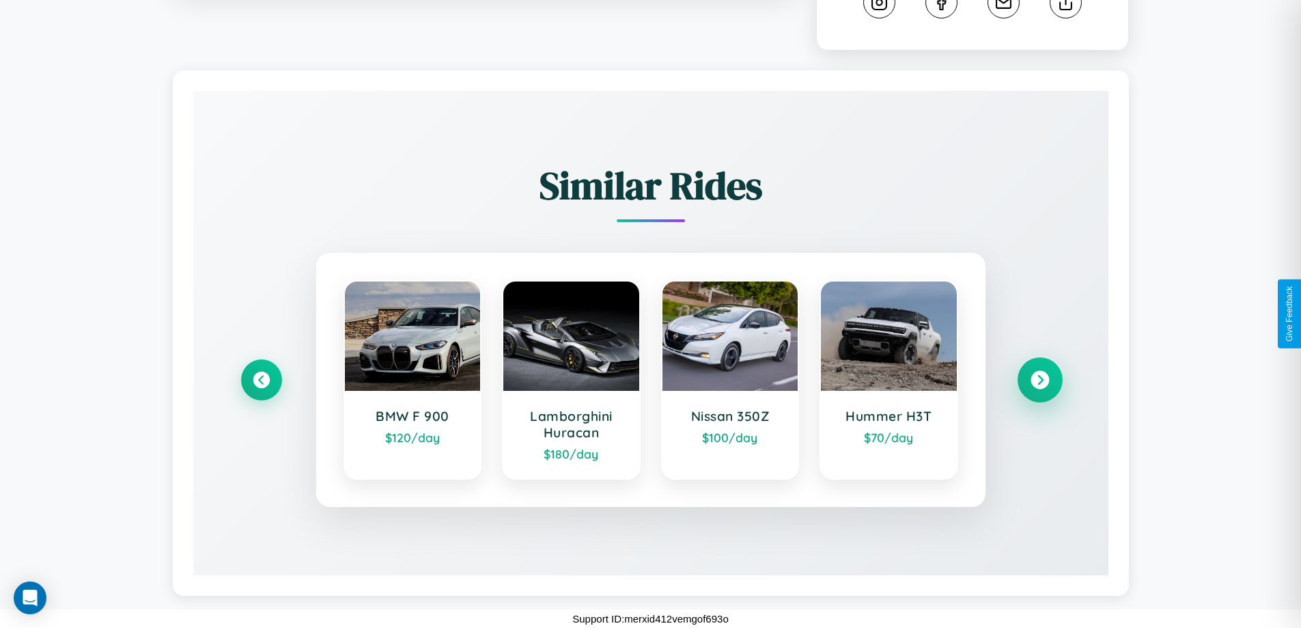
click at [1040, 380] on icon at bounding box center [1040, 380] width 18 height 18
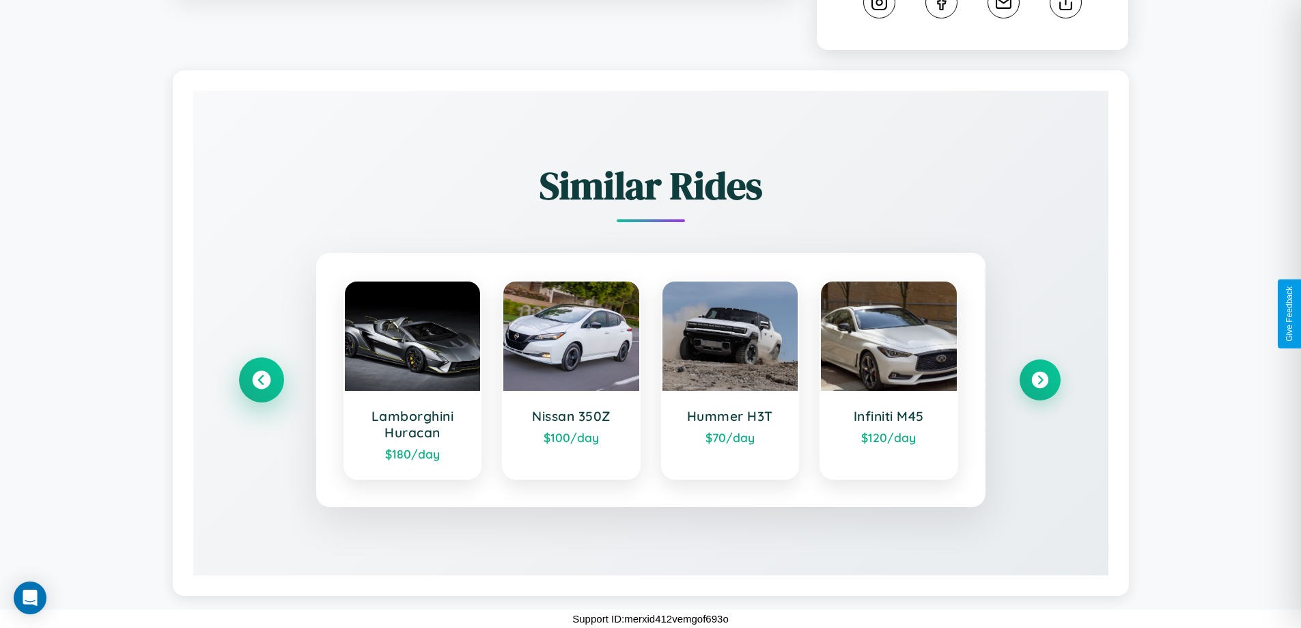
click at [261, 380] on icon at bounding box center [261, 380] width 18 height 18
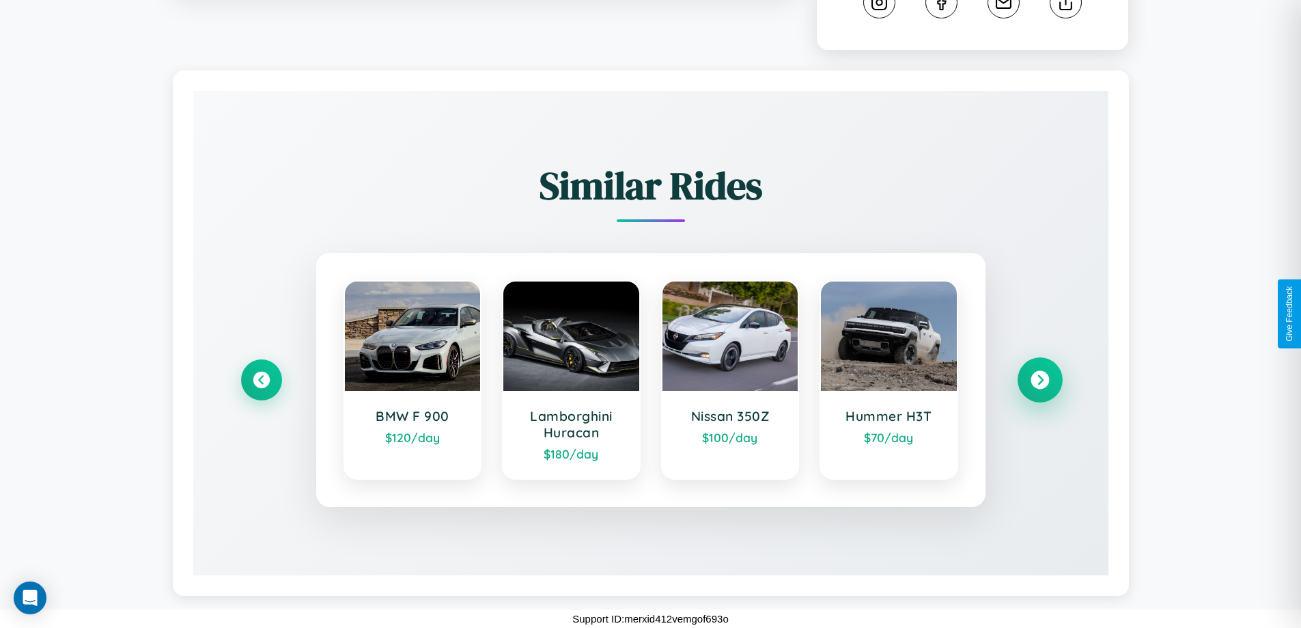
click at [1040, 380] on icon at bounding box center [1040, 380] width 18 height 18
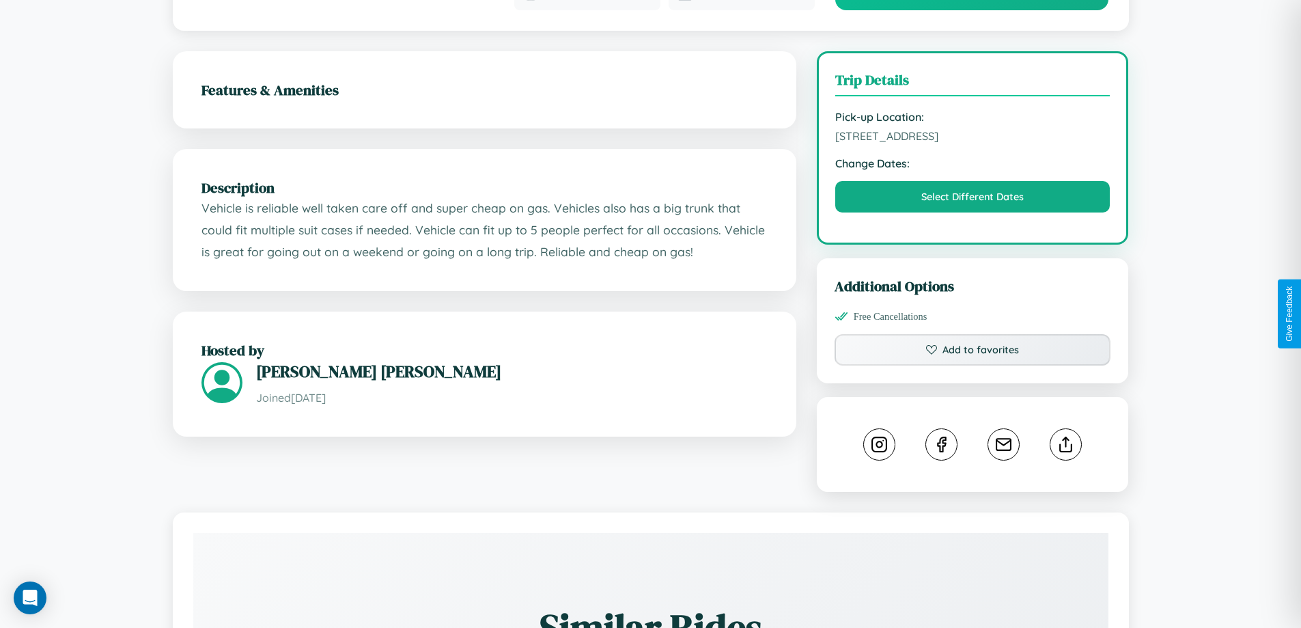
scroll to position [152, 0]
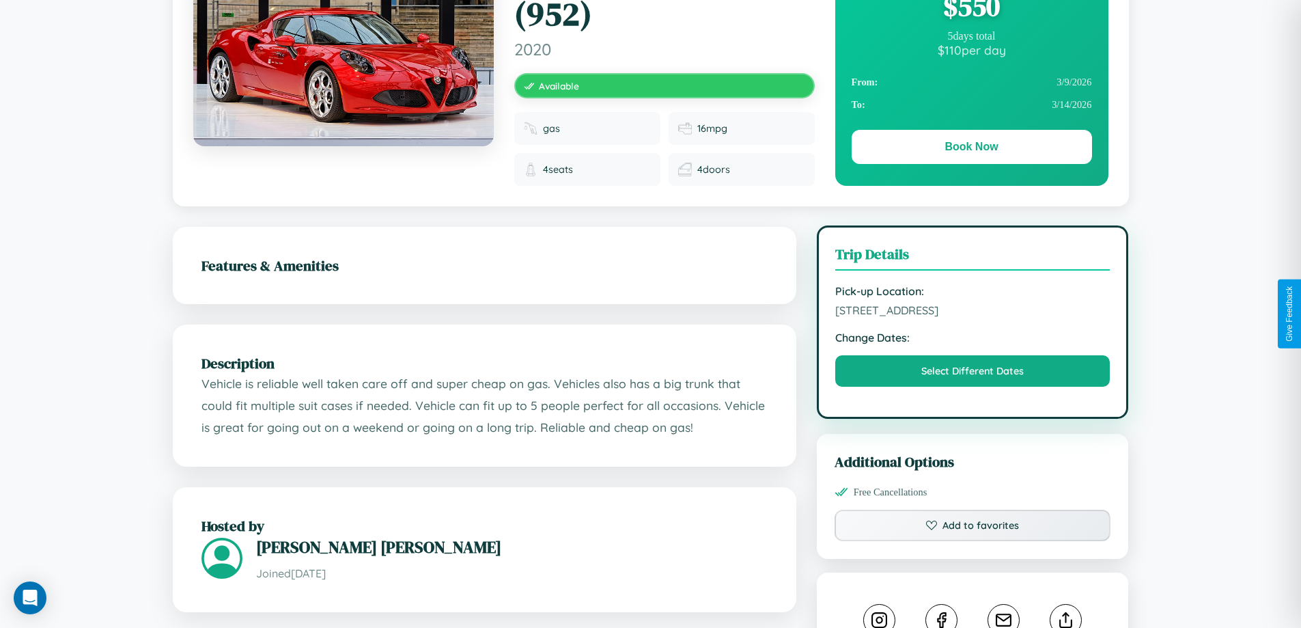
click at [973, 312] on span "3681 Park Avenue Delhi Delhi 35672 India" at bounding box center [972, 310] width 275 height 14
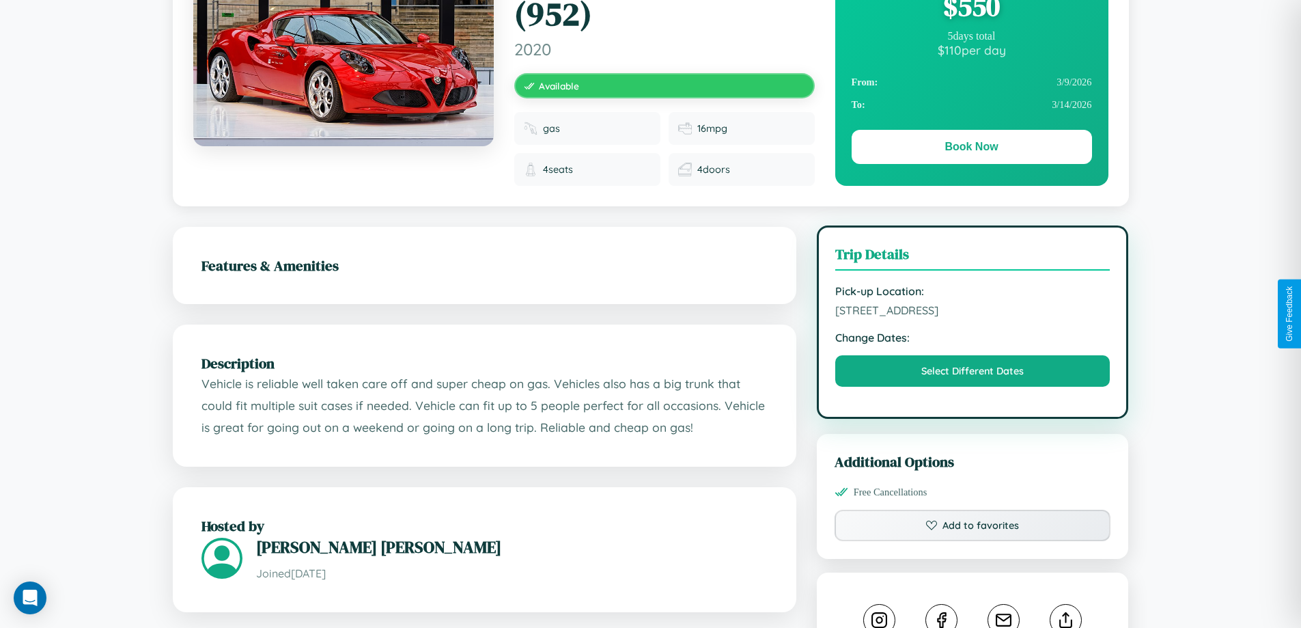
click at [973, 312] on span "3681 Park Avenue Delhi Delhi 35672 India" at bounding box center [972, 310] width 275 height 14
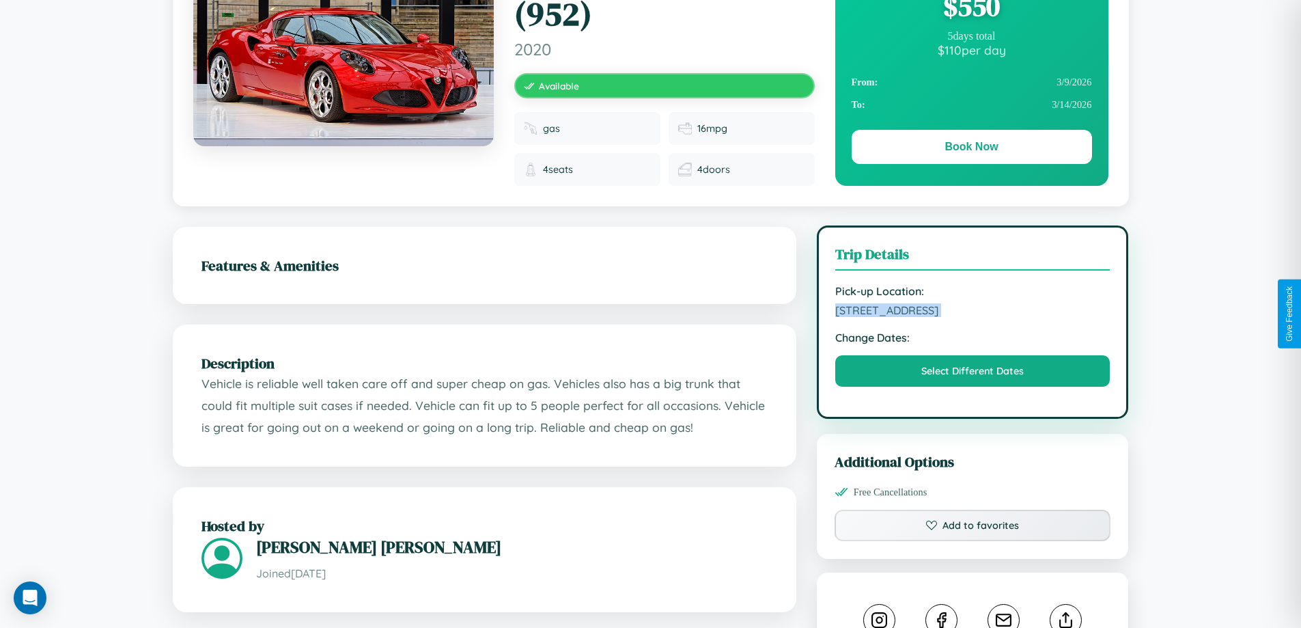
click at [973, 312] on span "3681 Park Avenue Delhi Delhi 35672 India" at bounding box center [972, 310] width 275 height 14
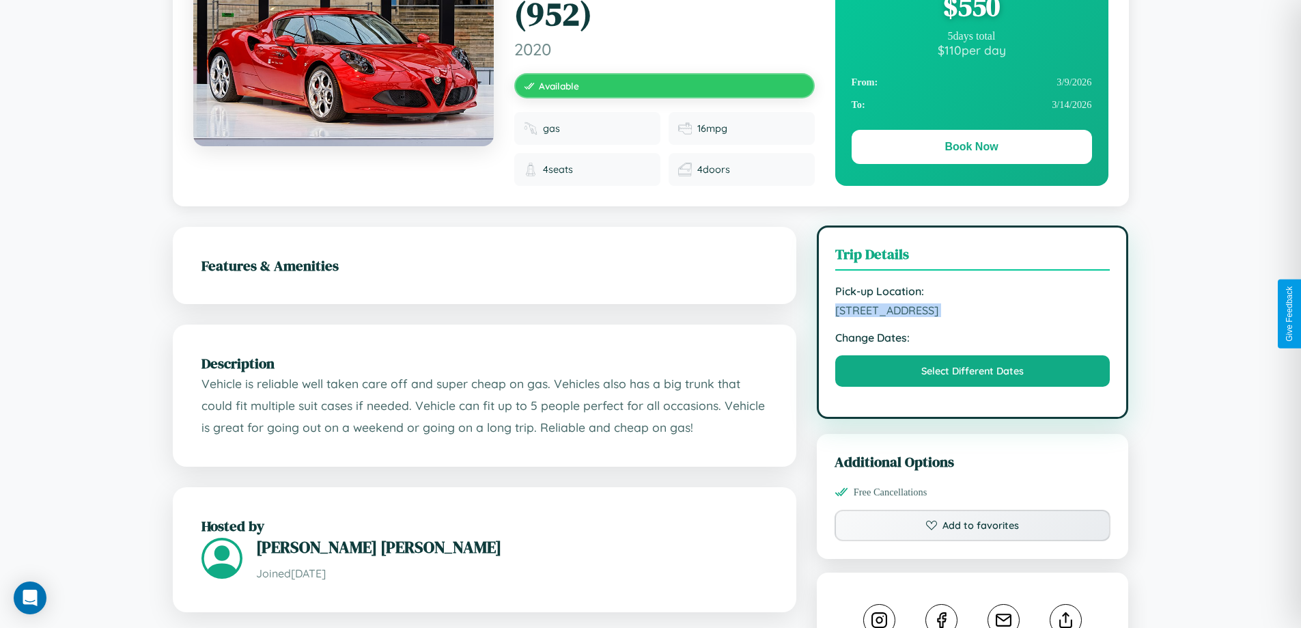
click at [973, 312] on span "3681 Park Avenue Delhi Delhi 35672 India" at bounding box center [972, 310] width 275 height 14
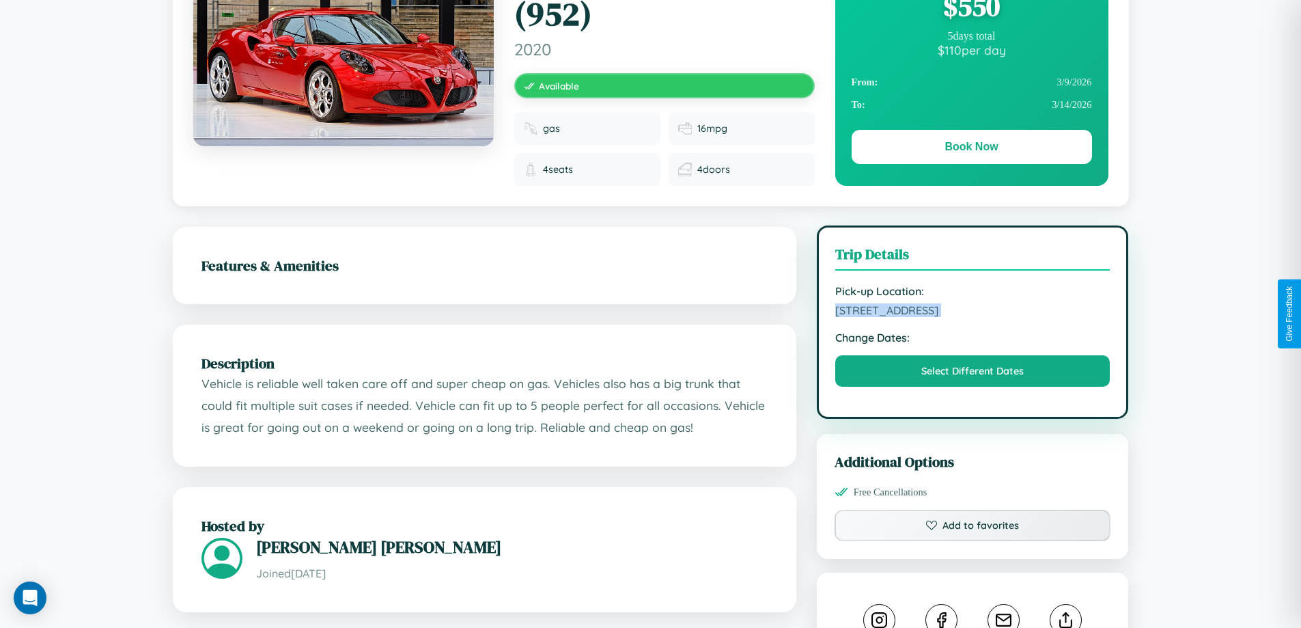
click at [973, 312] on span "3681 Park Avenue Delhi Delhi 35672 India" at bounding box center [972, 310] width 275 height 14
